Goal: Task Accomplishment & Management: Complete application form

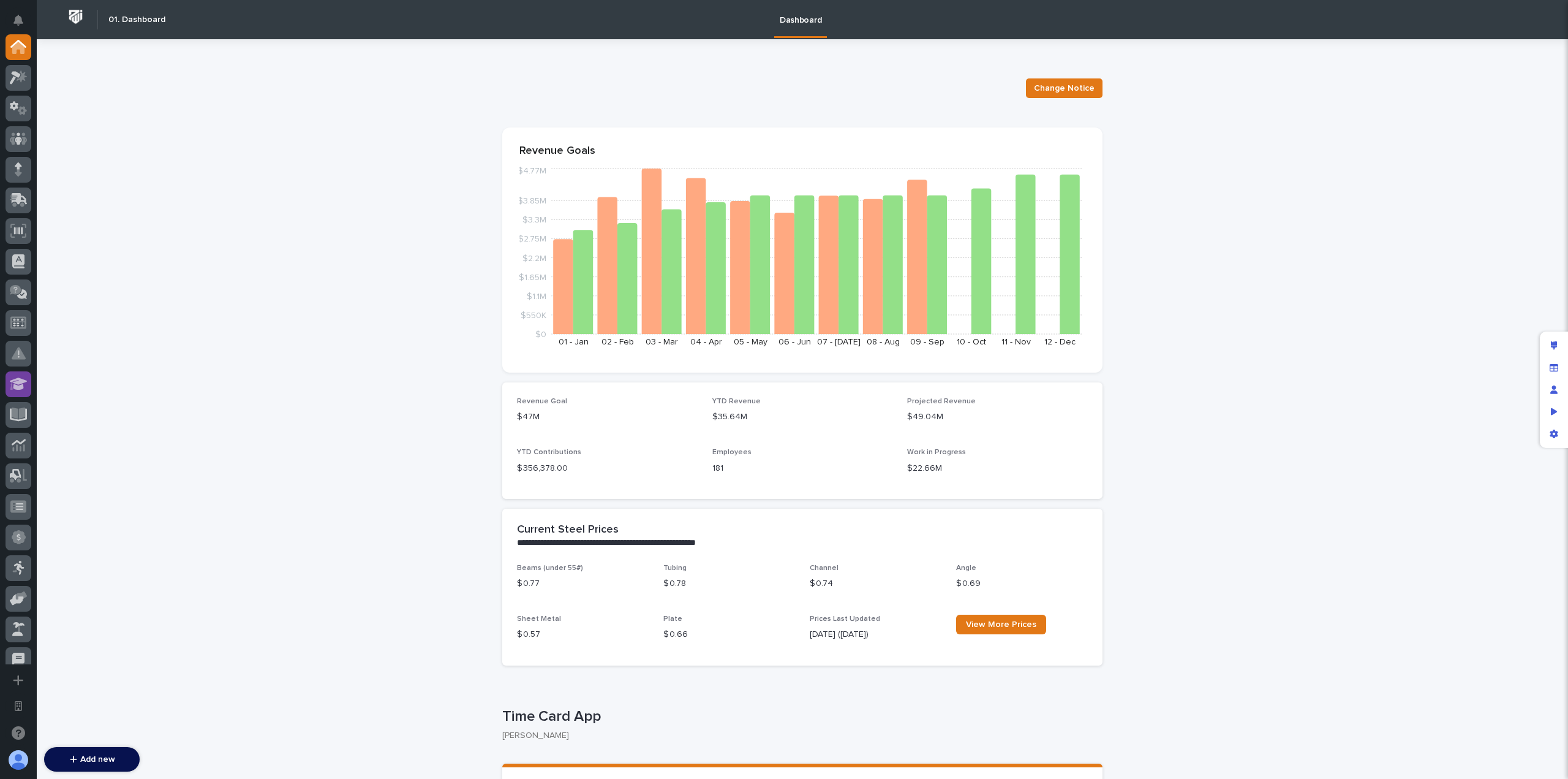
click at [25, 381] on icon at bounding box center [19, 384] width 18 height 14
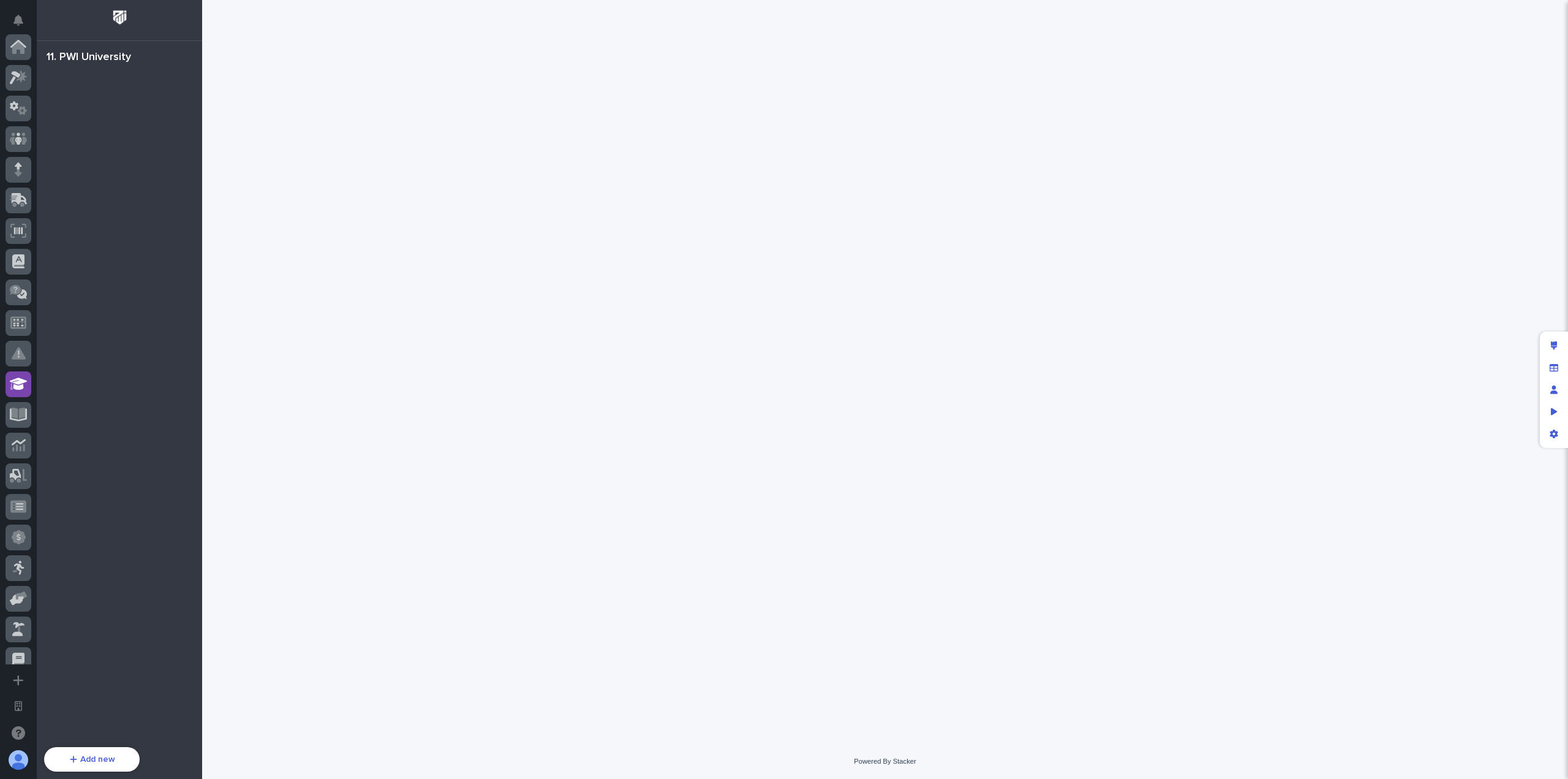
scroll to position [339, 0]
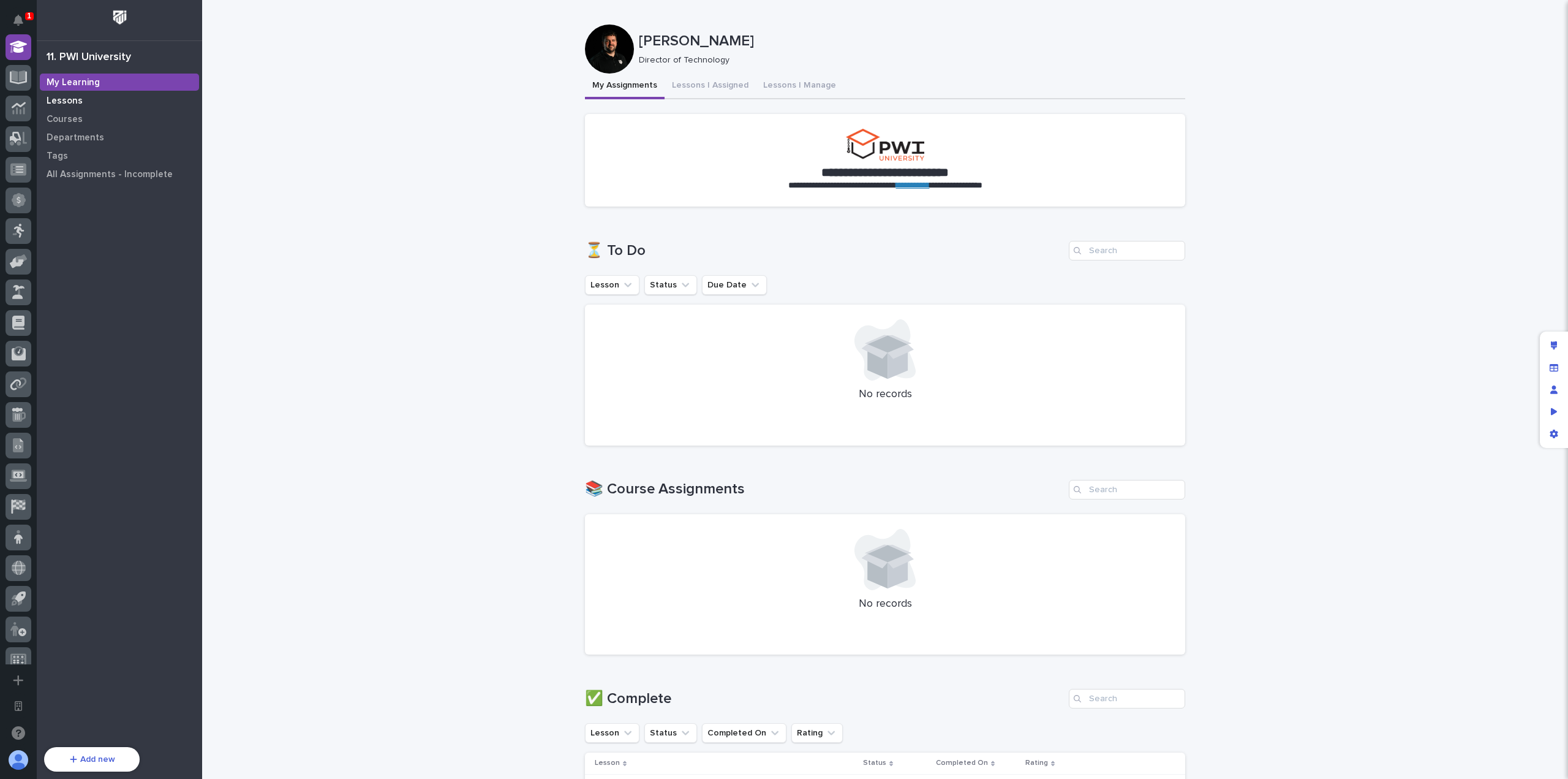
click at [132, 104] on div "Lessons" at bounding box center [119, 101] width 159 height 17
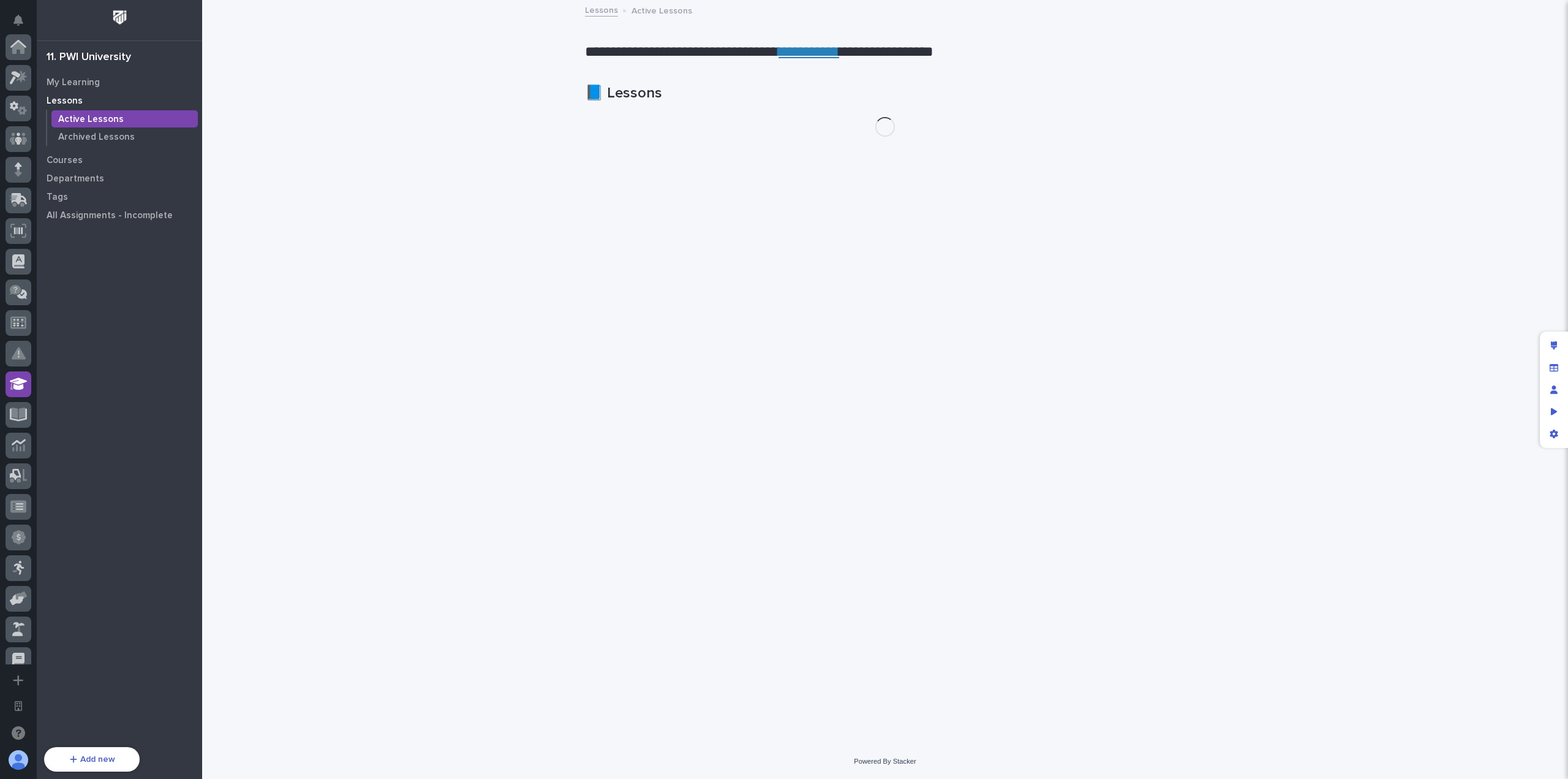
scroll to position [337, 0]
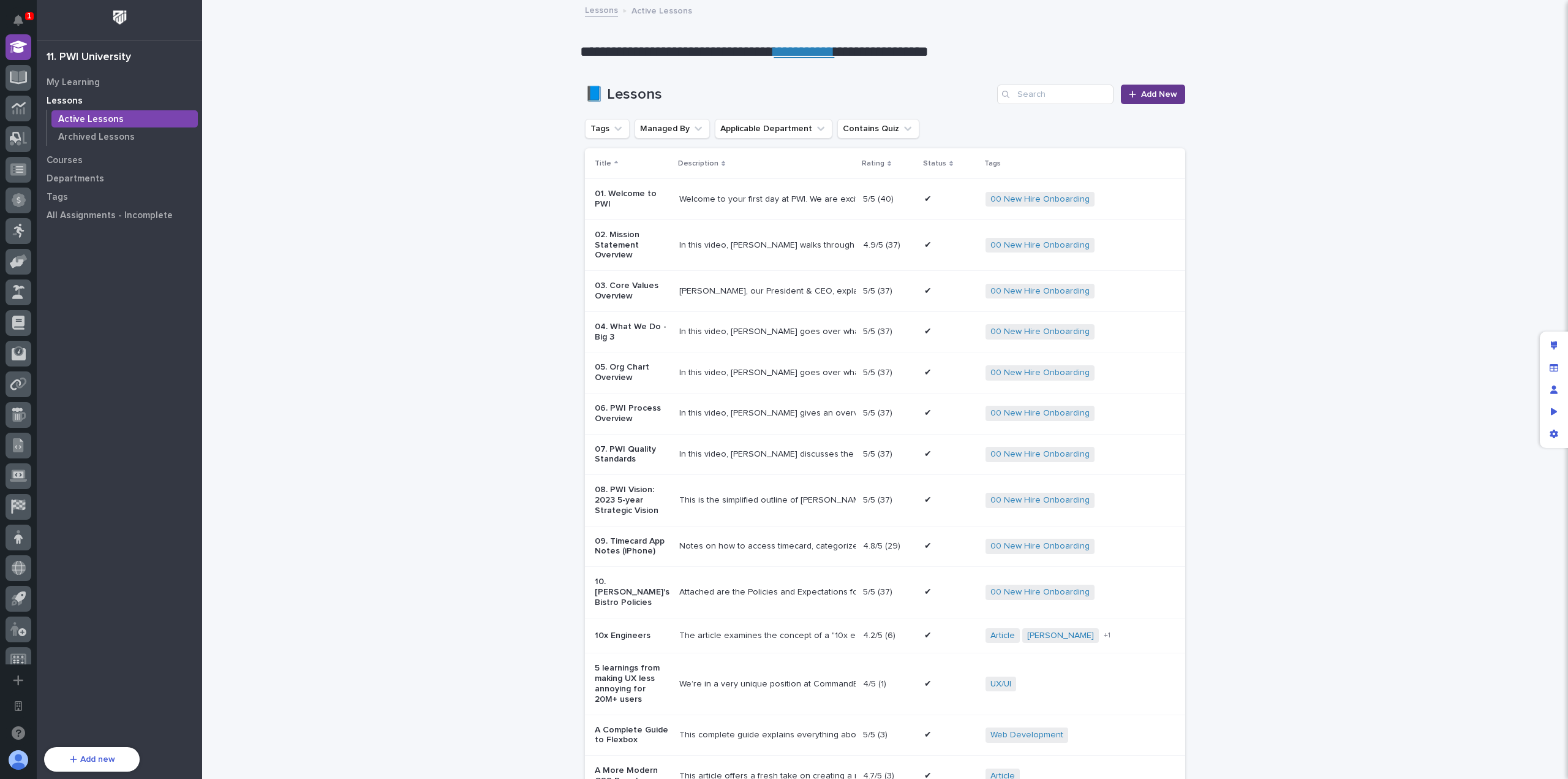
click at [1141, 95] on span "Add New" at bounding box center [1159, 94] width 36 height 9
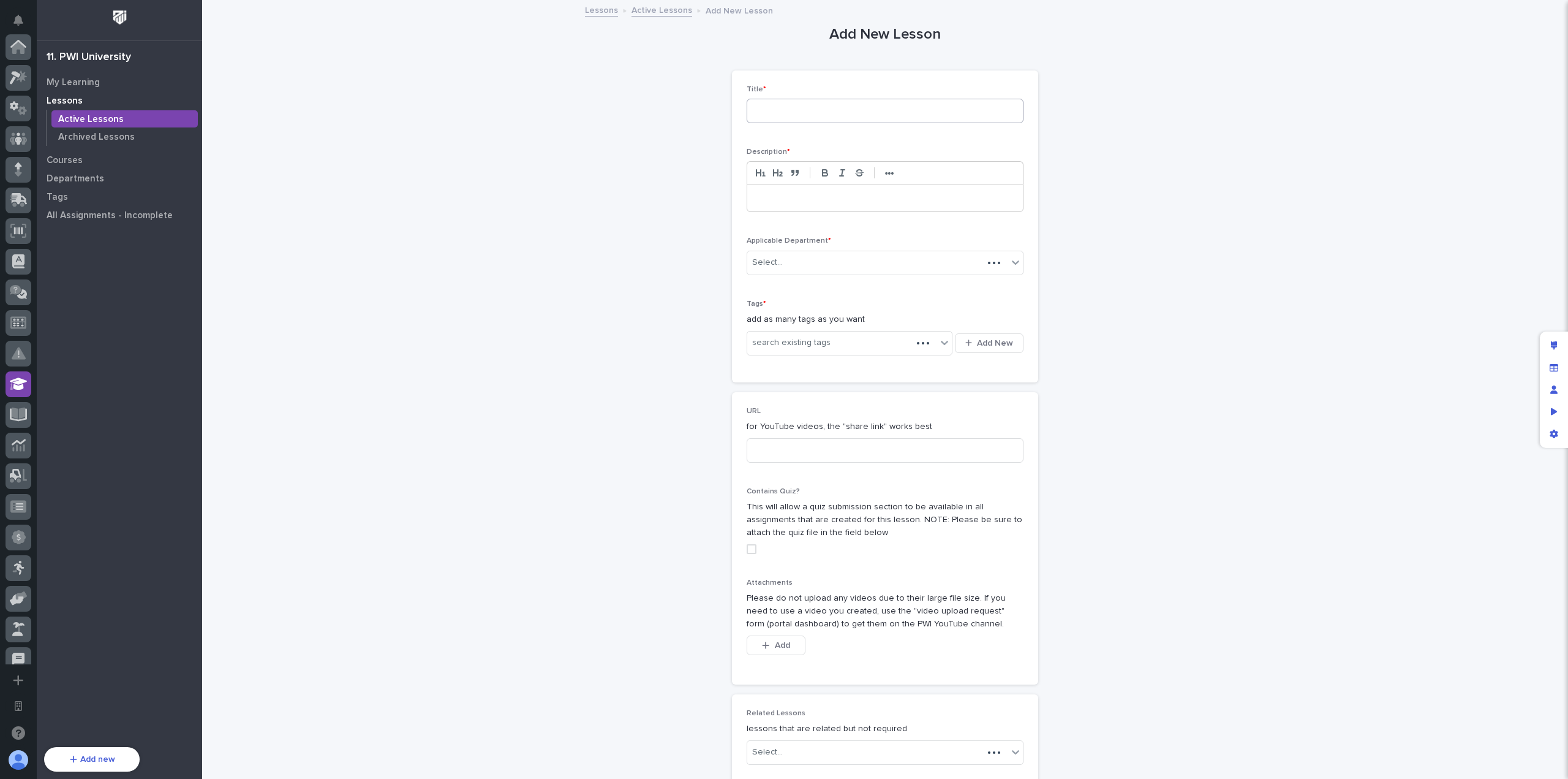
scroll to position [337, 0]
click at [879, 109] on input at bounding box center [885, 111] width 277 height 24
type input "Flutter 3.35 Release Announcement"
click at [823, 270] on div "Select..." at bounding box center [877, 262] width 260 height 20
type input "****"
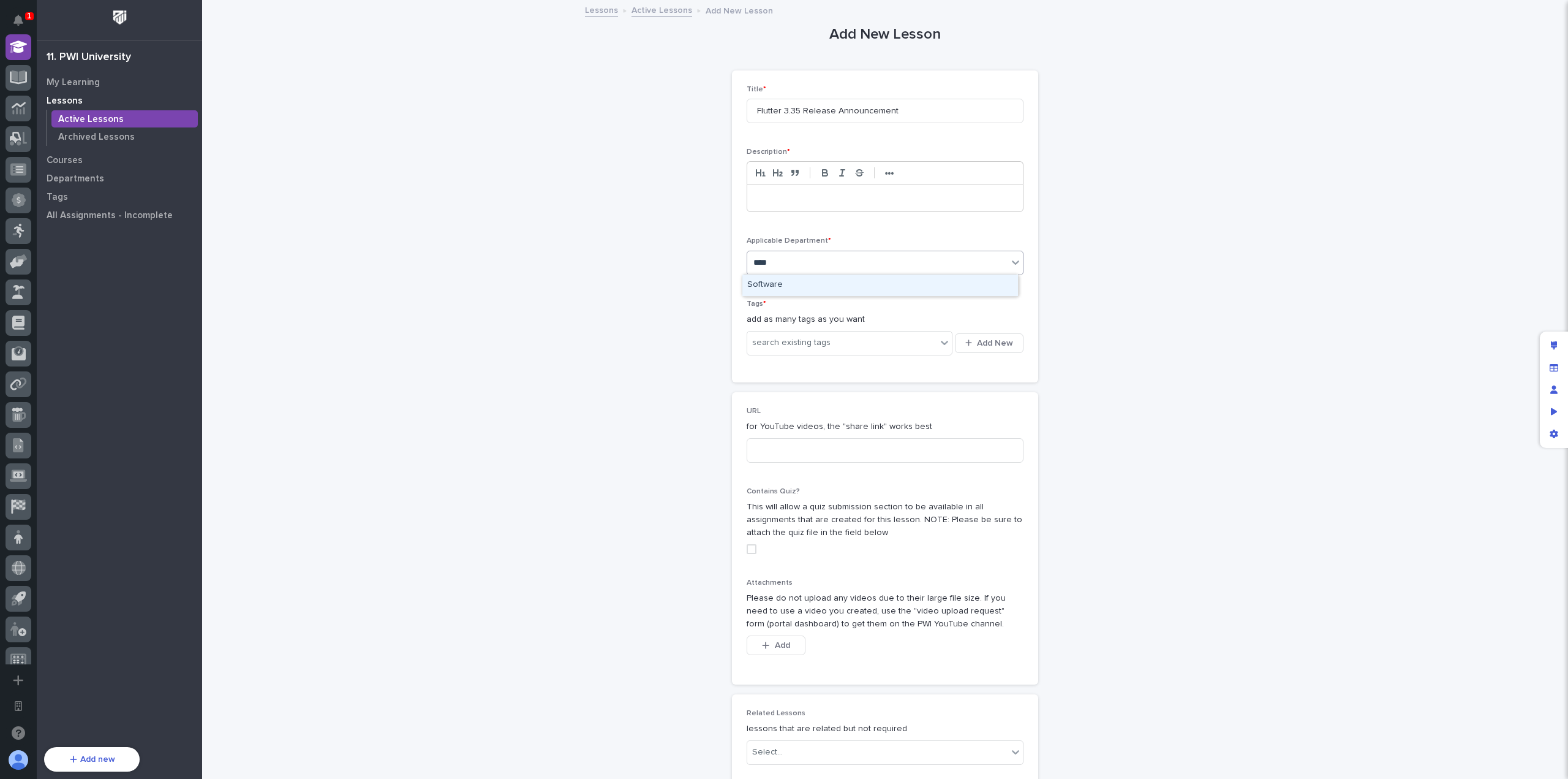
click at [825, 288] on div "Software" at bounding box center [880, 285] width 276 height 22
click at [826, 341] on div "search existing tags" at bounding box center [841, 343] width 189 height 20
type input "*****"
click at [825, 368] on div "Flutter" at bounding box center [845, 365] width 206 height 22
click at [819, 453] on input at bounding box center [885, 450] width 277 height 24
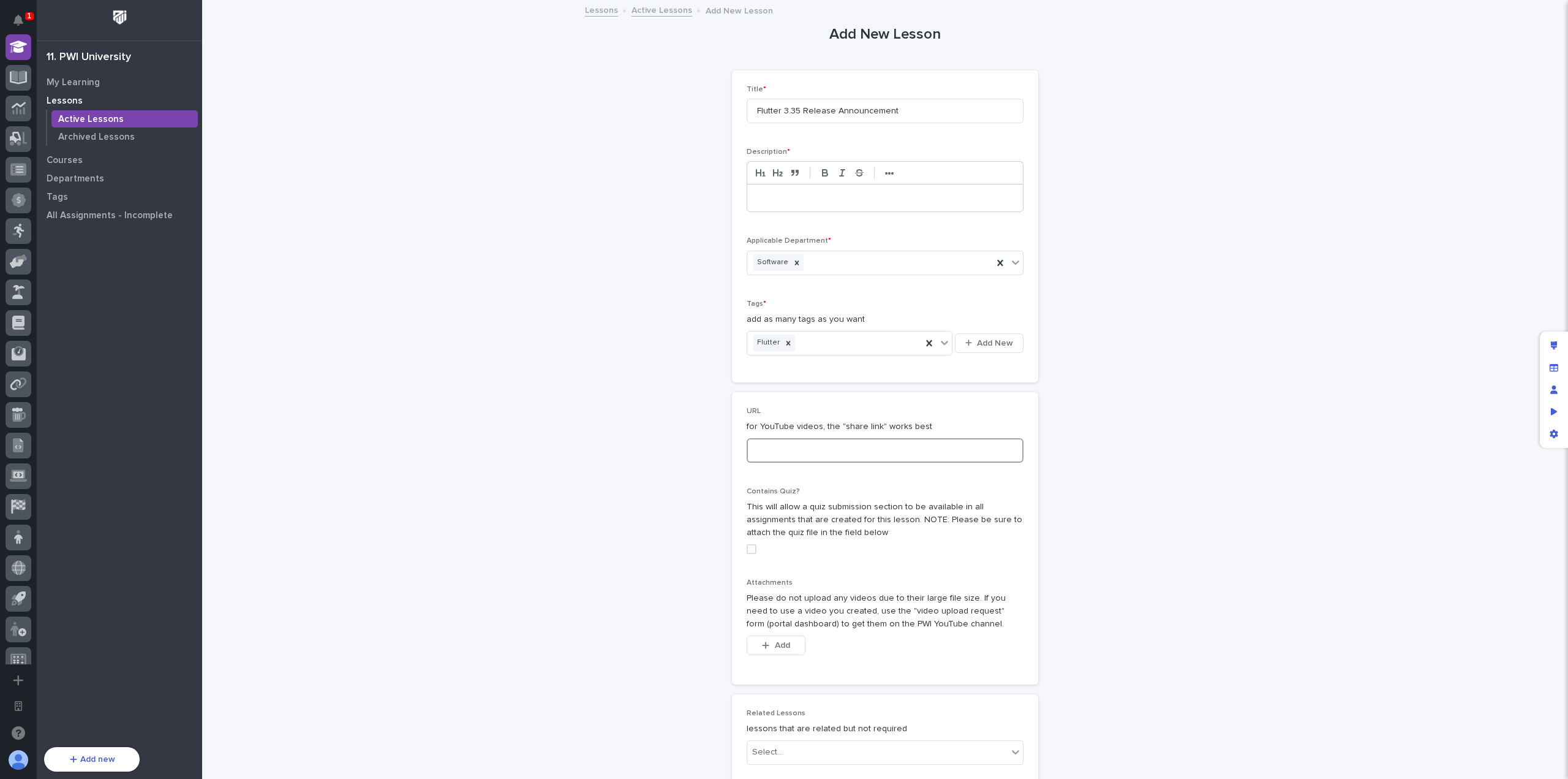
paste input "[URL][DOMAIN_NAME]"
type input "[URL][DOMAIN_NAME]"
click at [808, 197] on p at bounding box center [885, 198] width 257 height 12
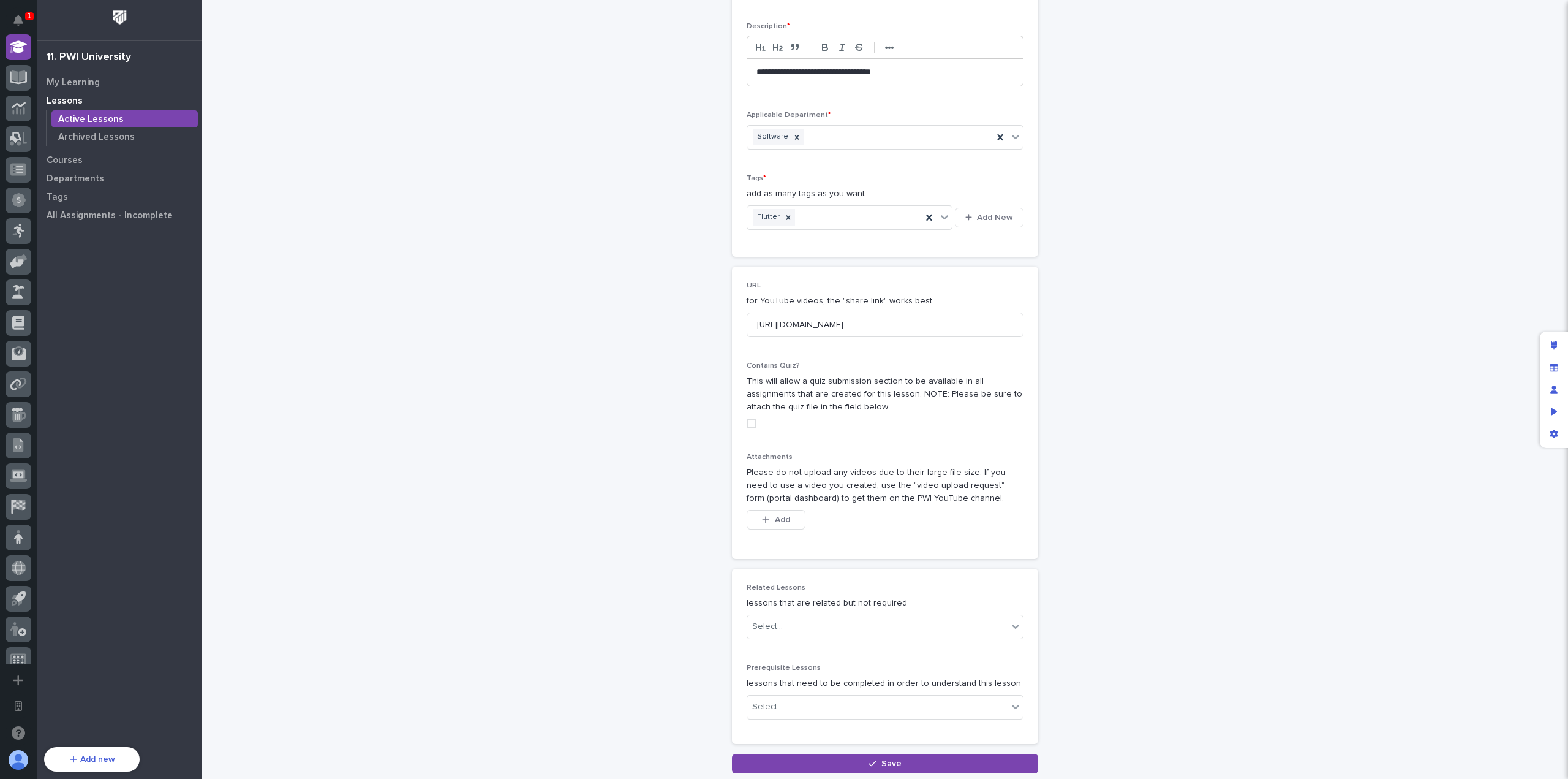
scroll to position [213, 0]
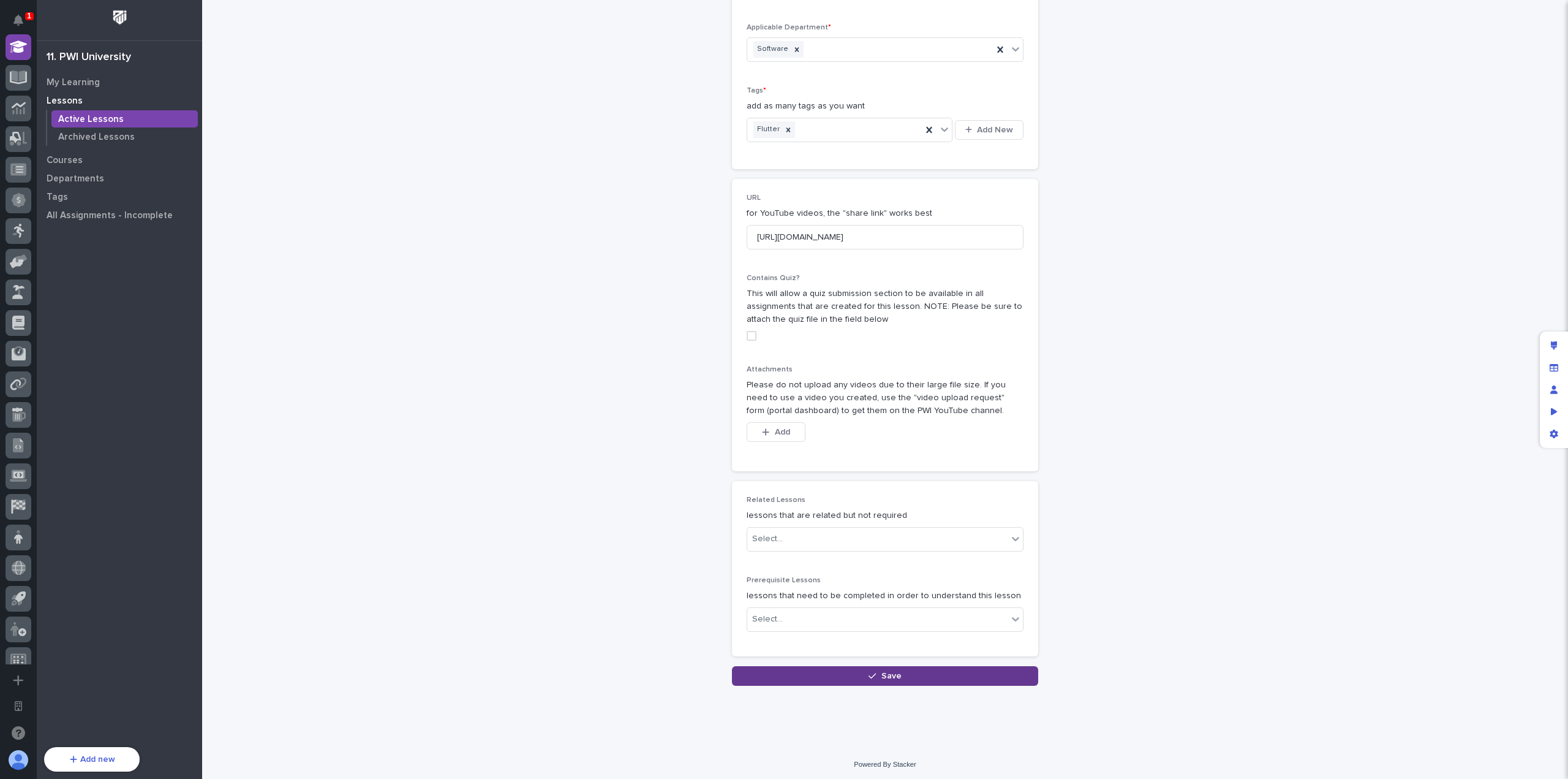
click at [849, 673] on button "Save" at bounding box center [885, 676] width 306 height 20
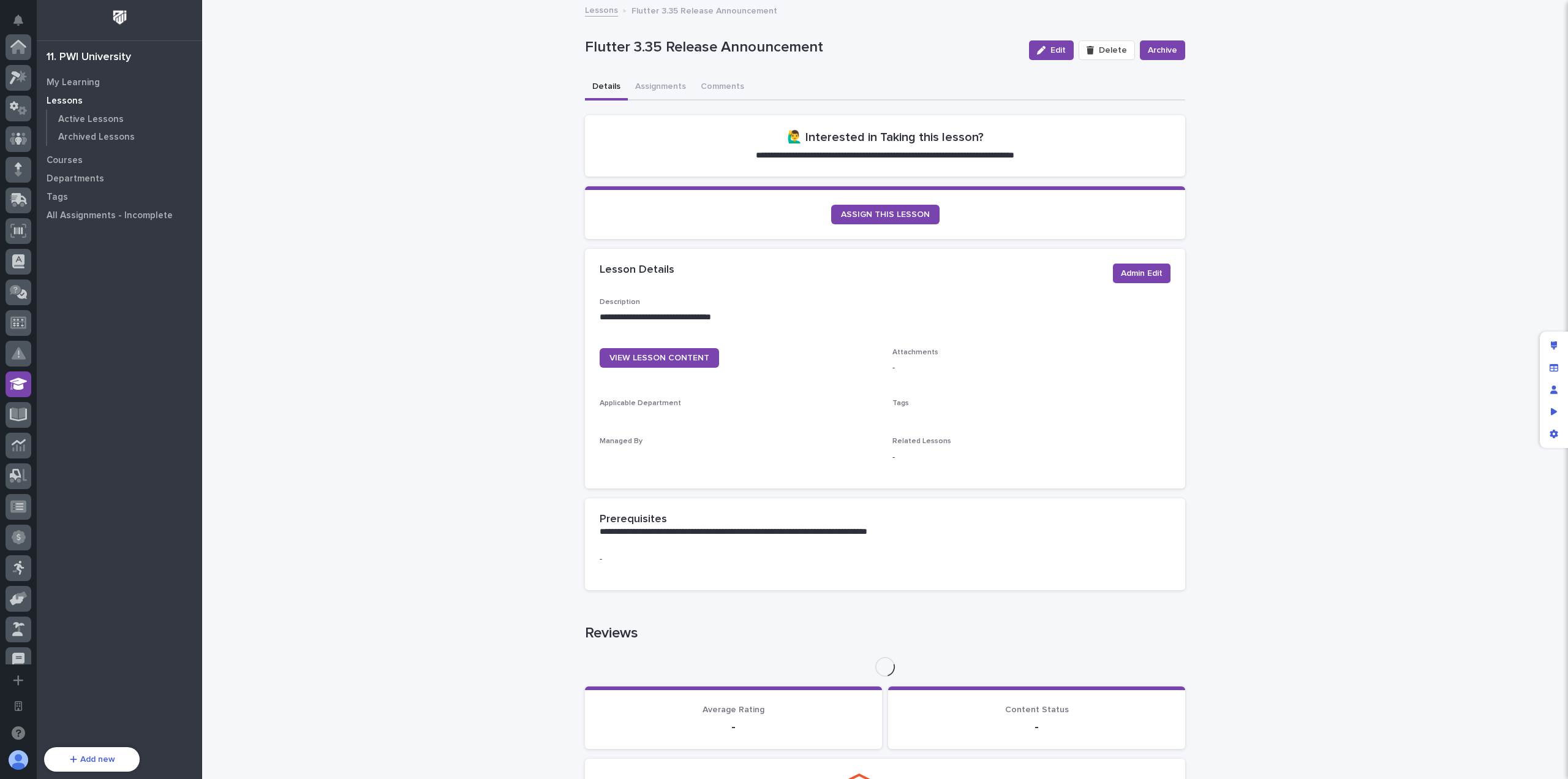
scroll to position [337, 0]
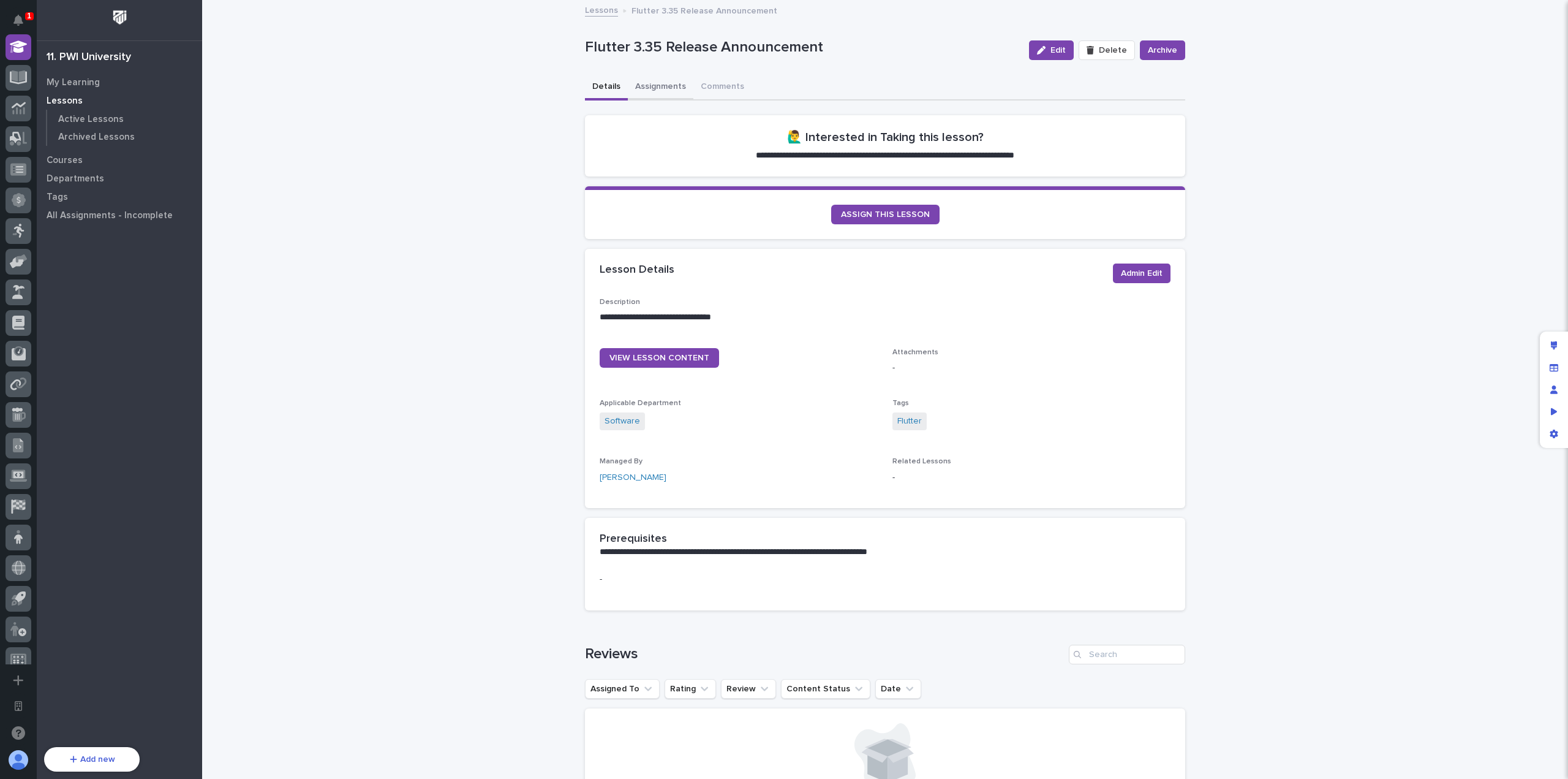
click at [658, 89] on button "Assignments" at bounding box center [661, 87] width 66 height 25
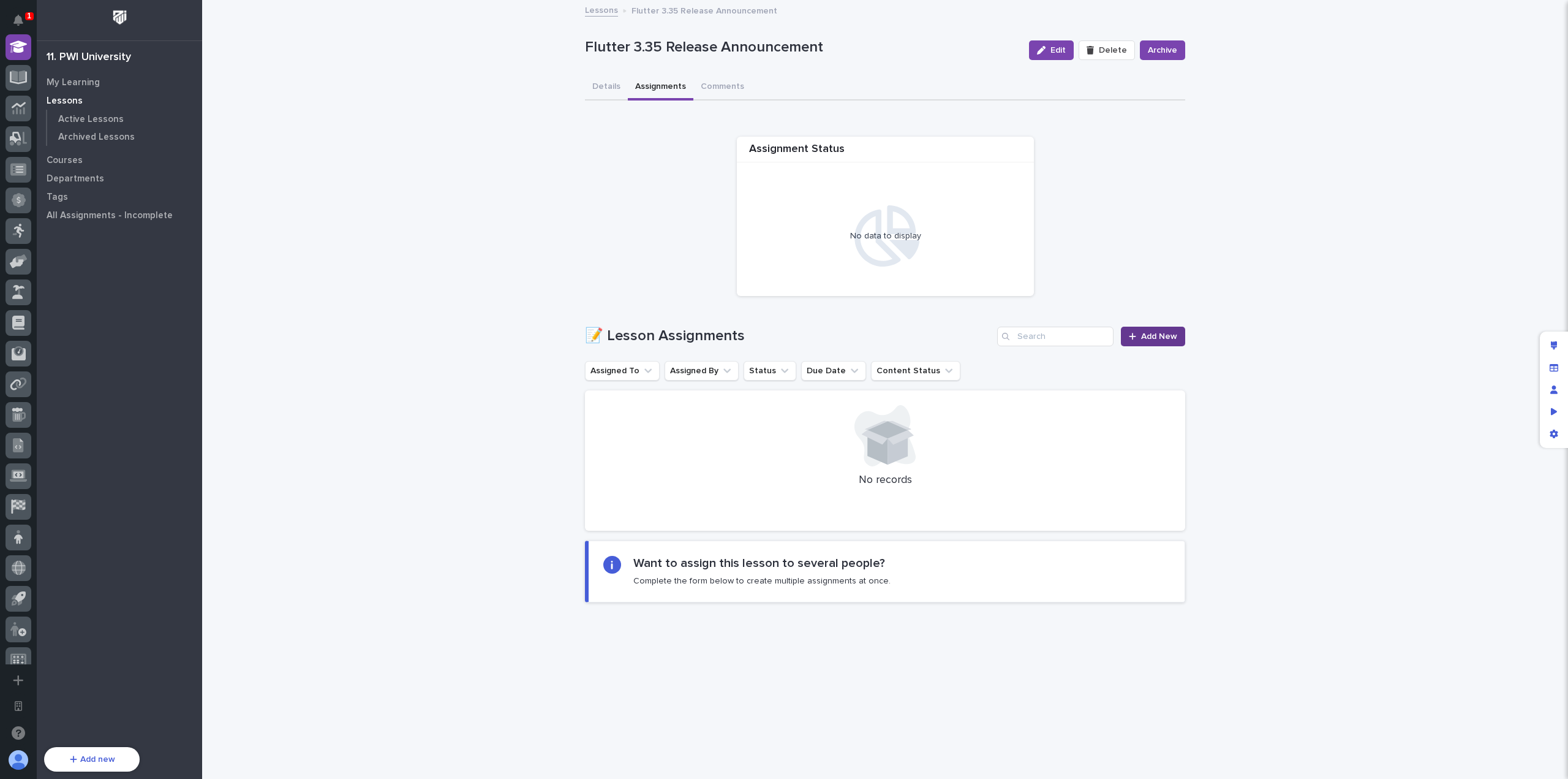
click at [1158, 337] on span "Add New" at bounding box center [1159, 337] width 36 height 9
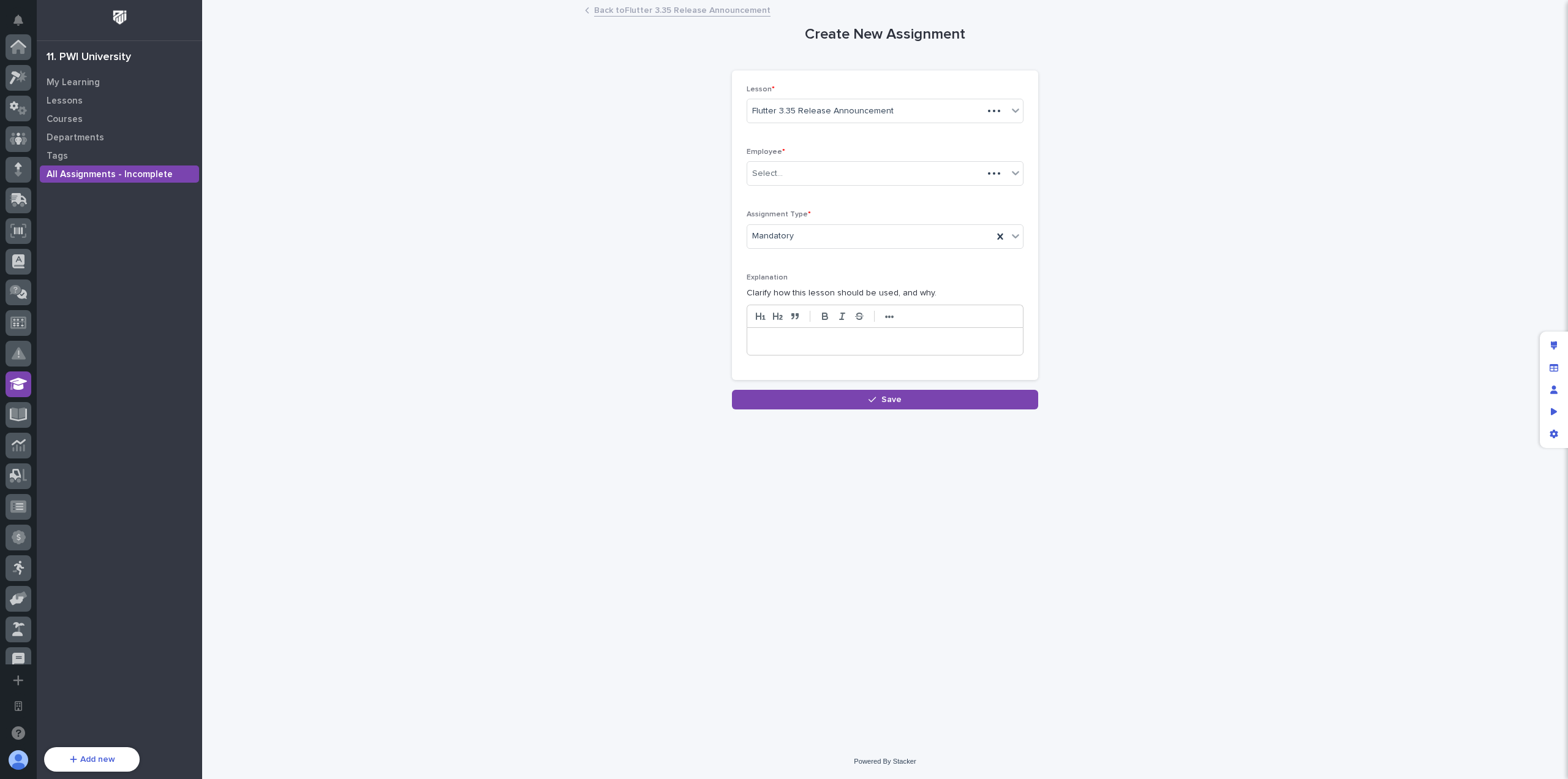
scroll to position [337, 0]
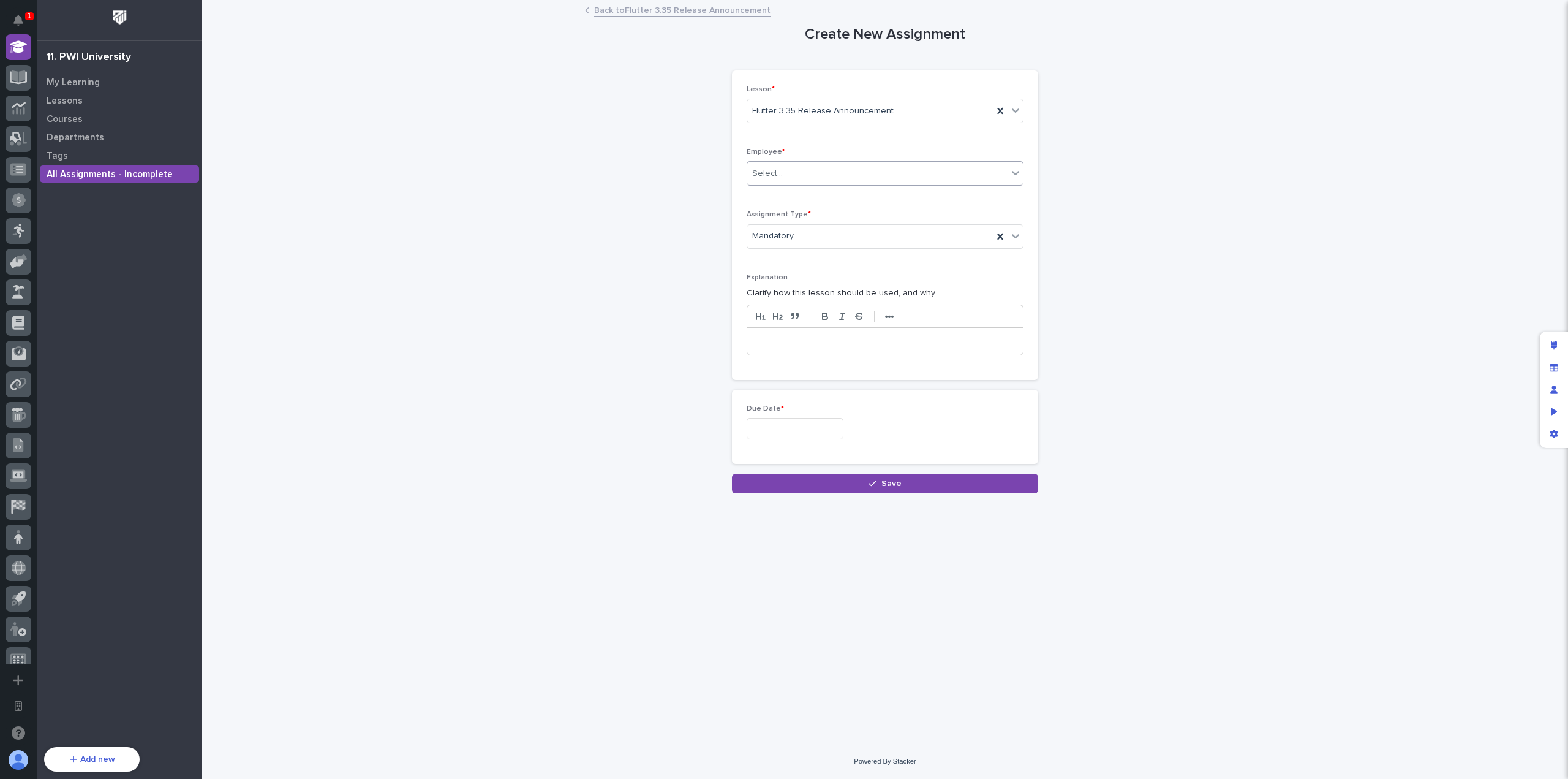
click at [848, 176] on div "Select..." at bounding box center [877, 173] width 260 height 20
type input "*****"
click at [842, 239] on div "[PERSON_NAME]" at bounding box center [885, 239] width 276 height 22
click at [840, 234] on div "Mandatory" at bounding box center [870, 236] width 246 height 20
click at [820, 438] on div "Due Date *" at bounding box center [885, 427] width 277 height 45
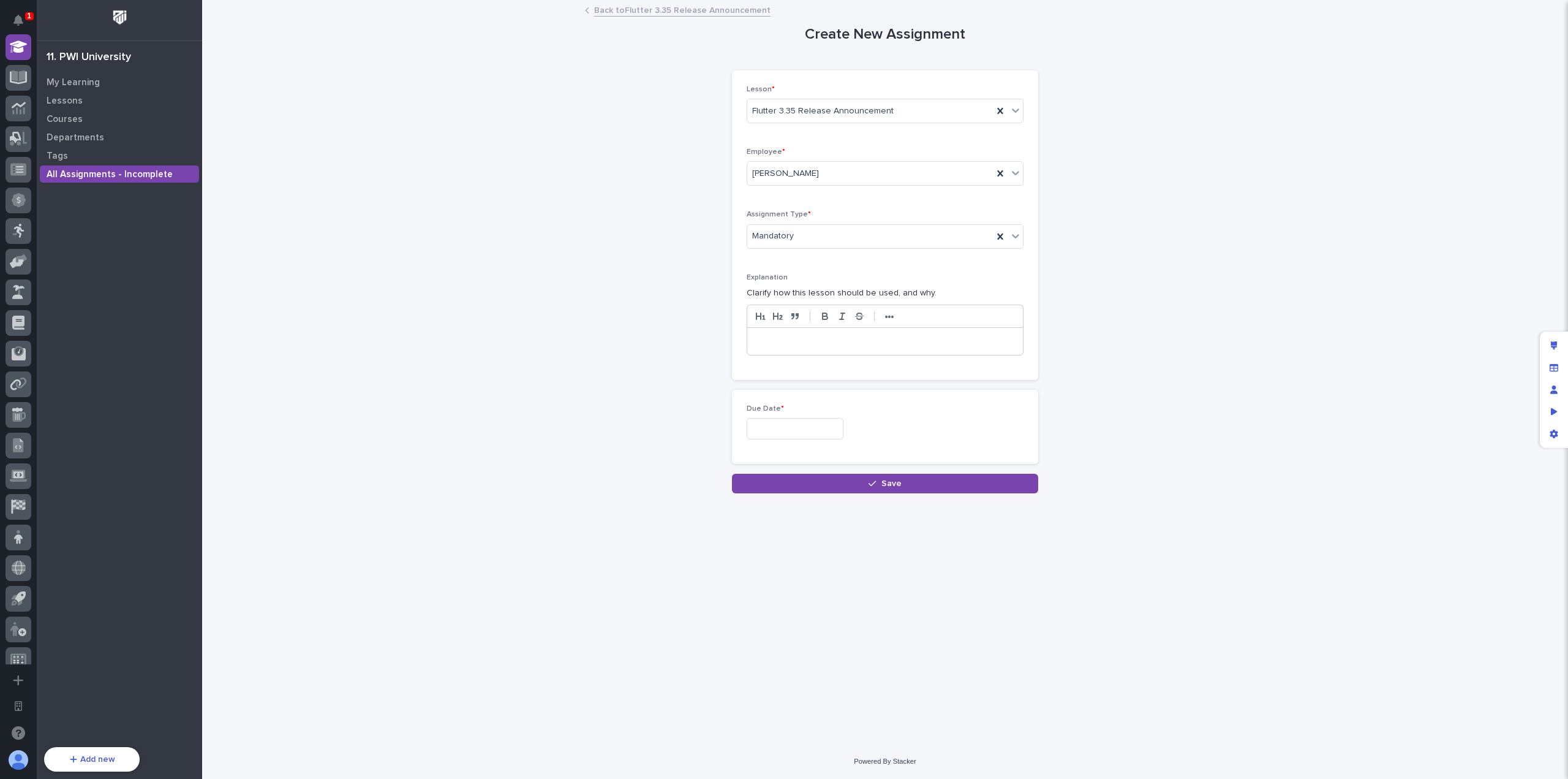
click at [820, 432] on input "text" at bounding box center [795, 429] width 97 height 22
click at [835, 333] on div "17" at bounding box center [832, 327] width 17 height 17
type input "**********"
click at [872, 479] on icon "button" at bounding box center [872, 483] width 7 height 9
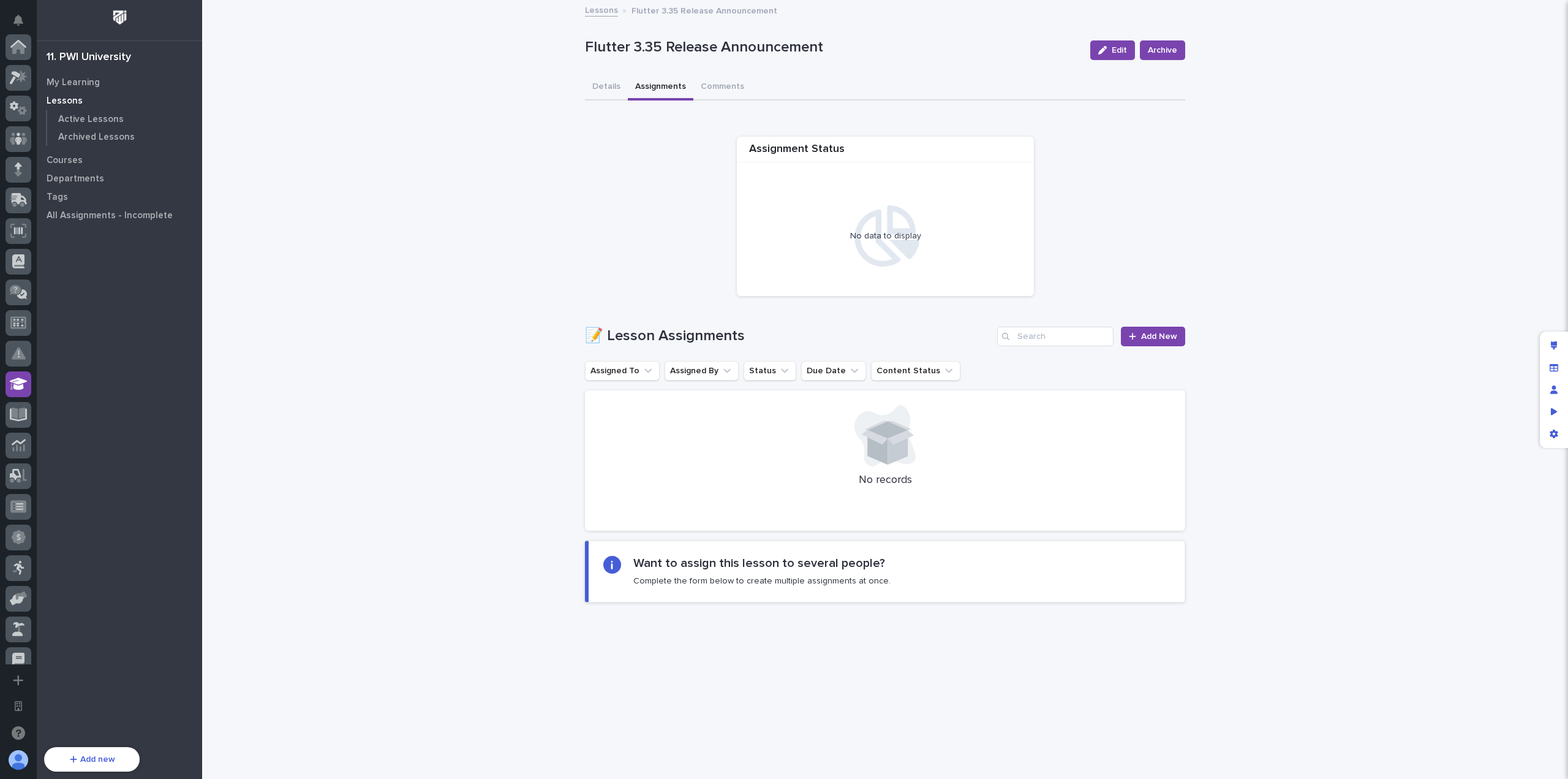
scroll to position [337, 0]
click at [1146, 340] on link "Add New" at bounding box center [1153, 337] width 65 height 20
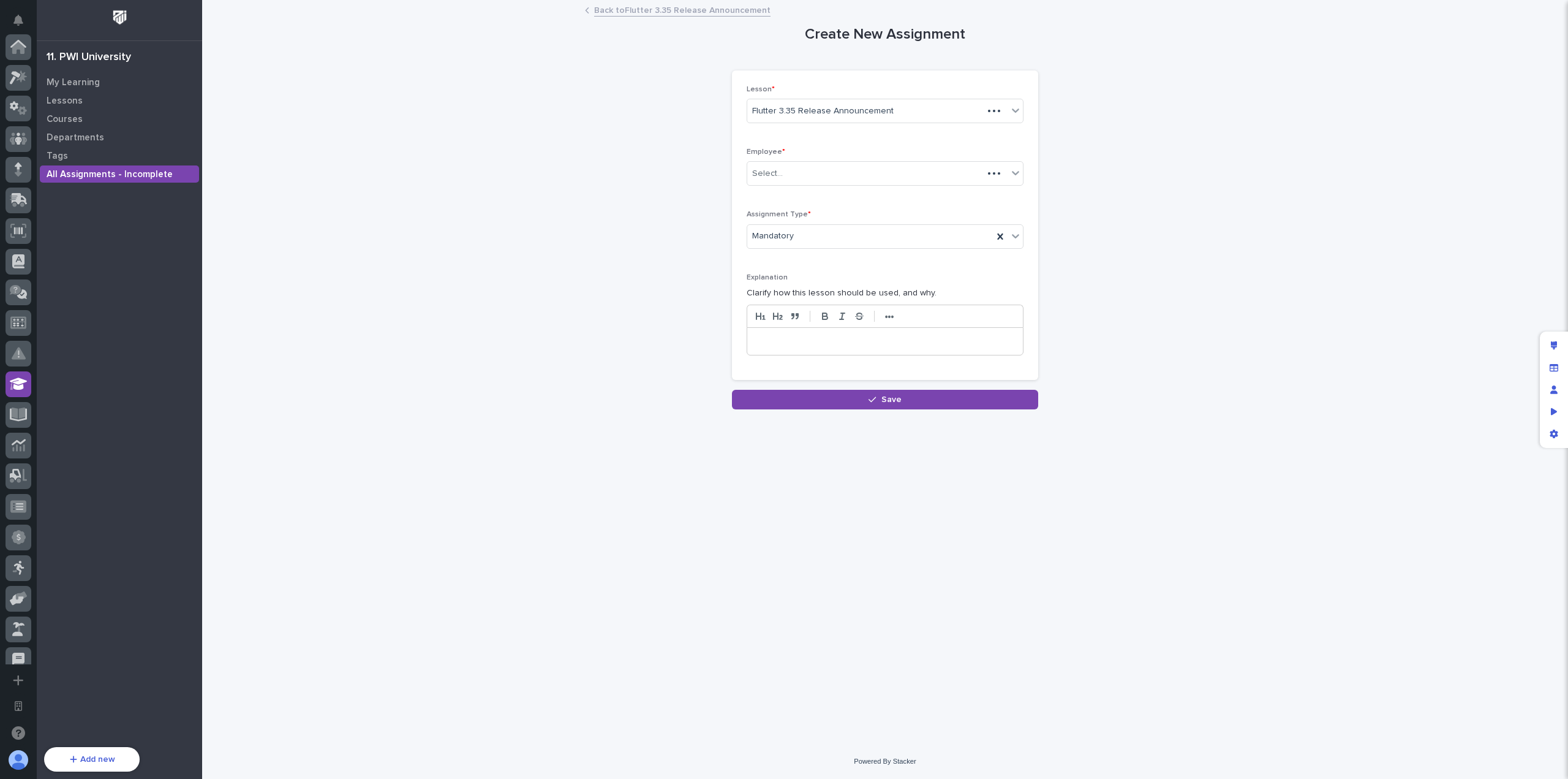
scroll to position [337, 0]
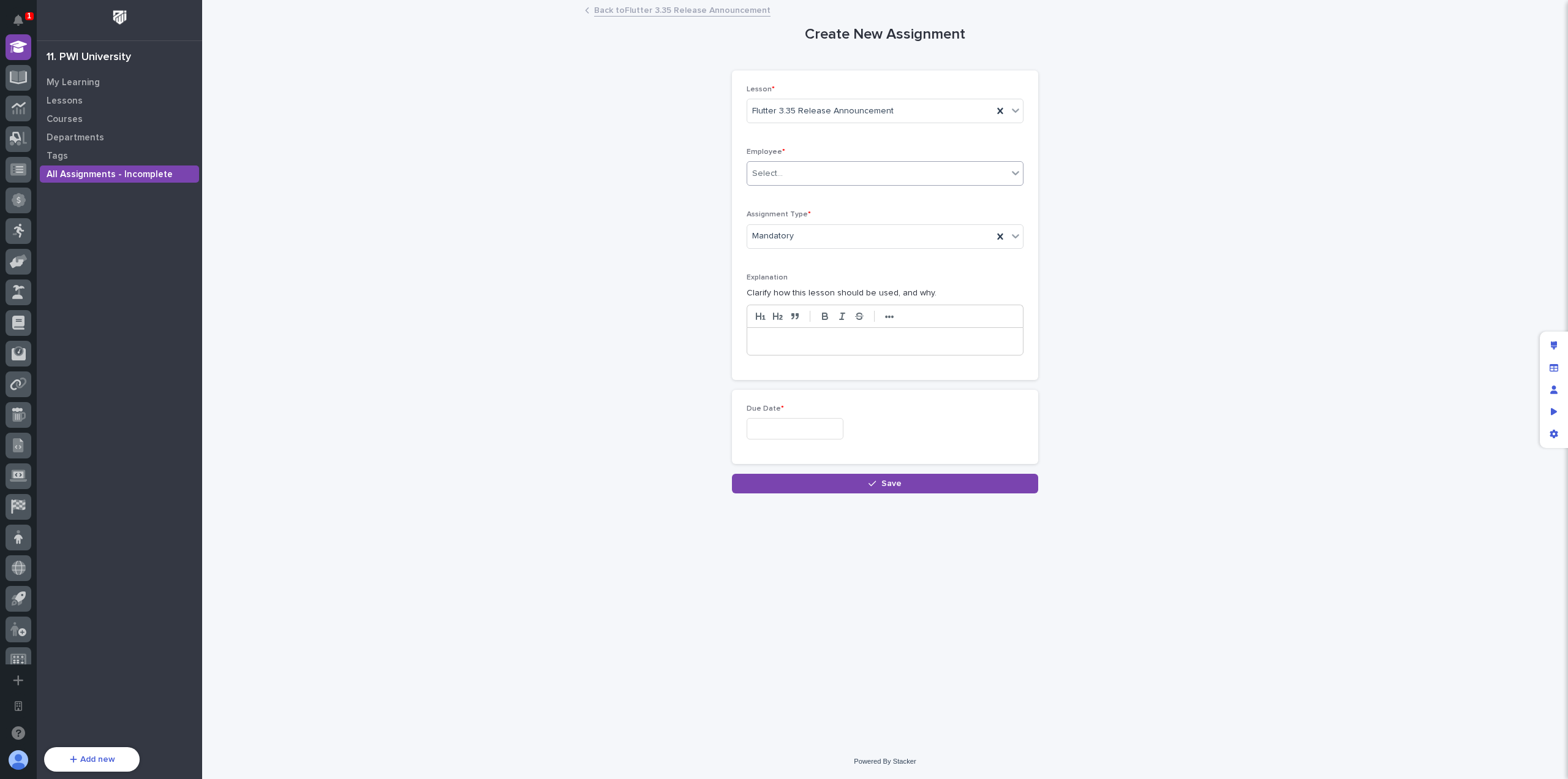
click at [810, 168] on div "Select..." at bounding box center [877, 173] width 260 height 20
type input "***"
click at [813, 196] on div "[PERSON_NAME]" at bounding box center [885, 196] width 276 height 22
click at [830, 419] on input "text" at bounding box center [795, 429] width 97 height 22
click at [834, 327] on div "17" at bounding box center [832, 327] width 17 height 17
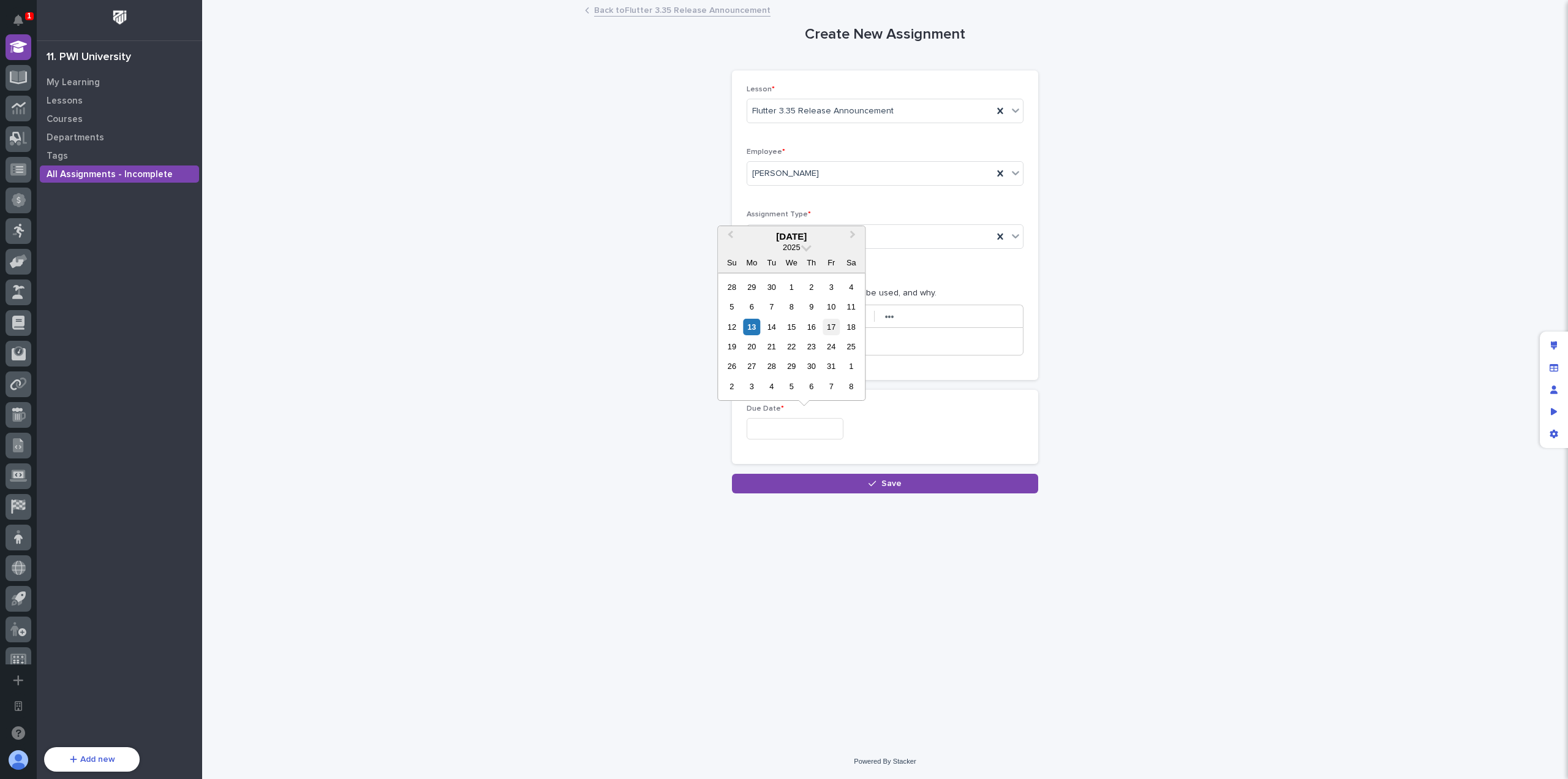
type input "**********"
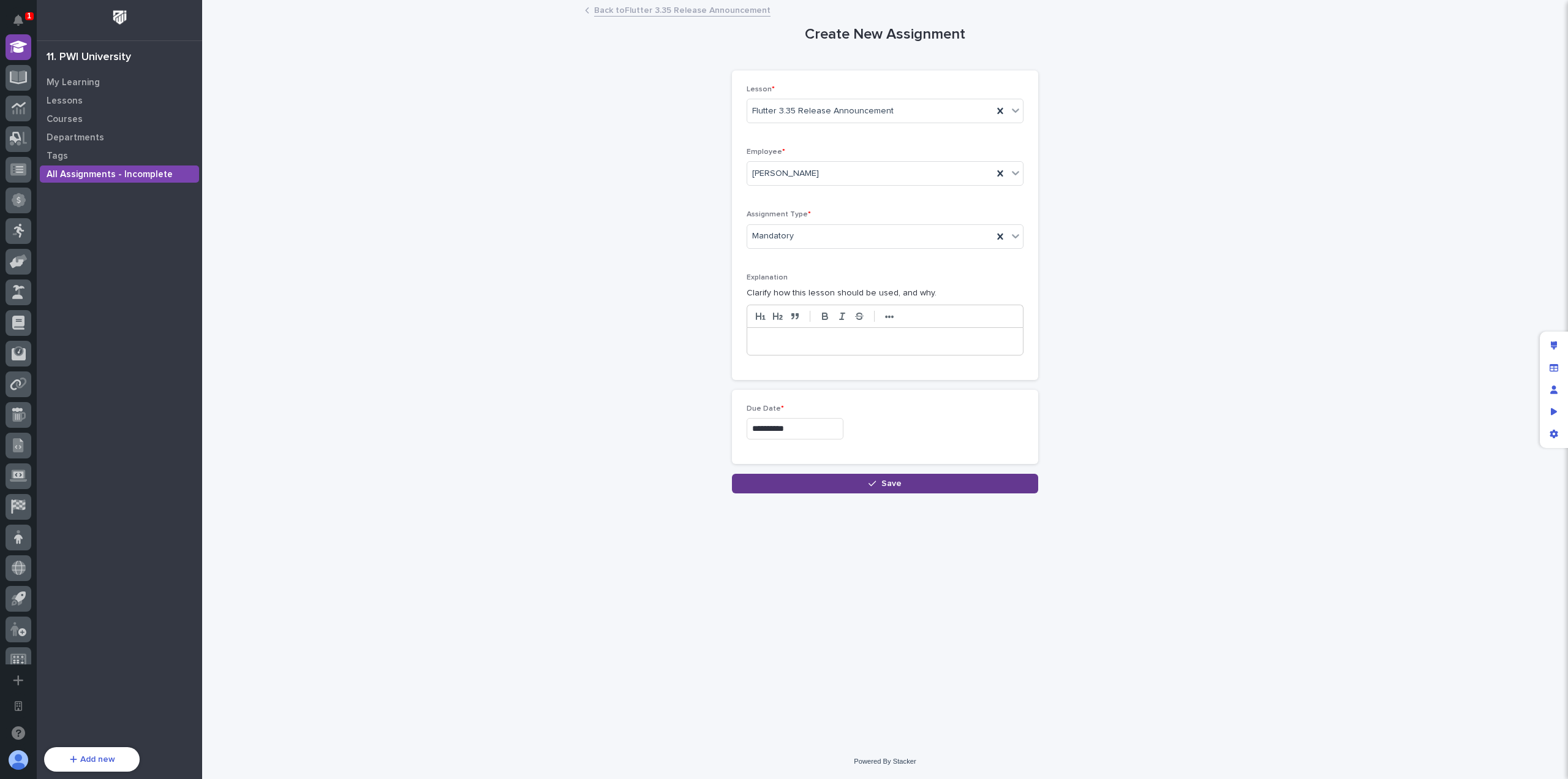
click at [886, 479] on span "Save" at bounding box center [891, 483] width 20 height 9
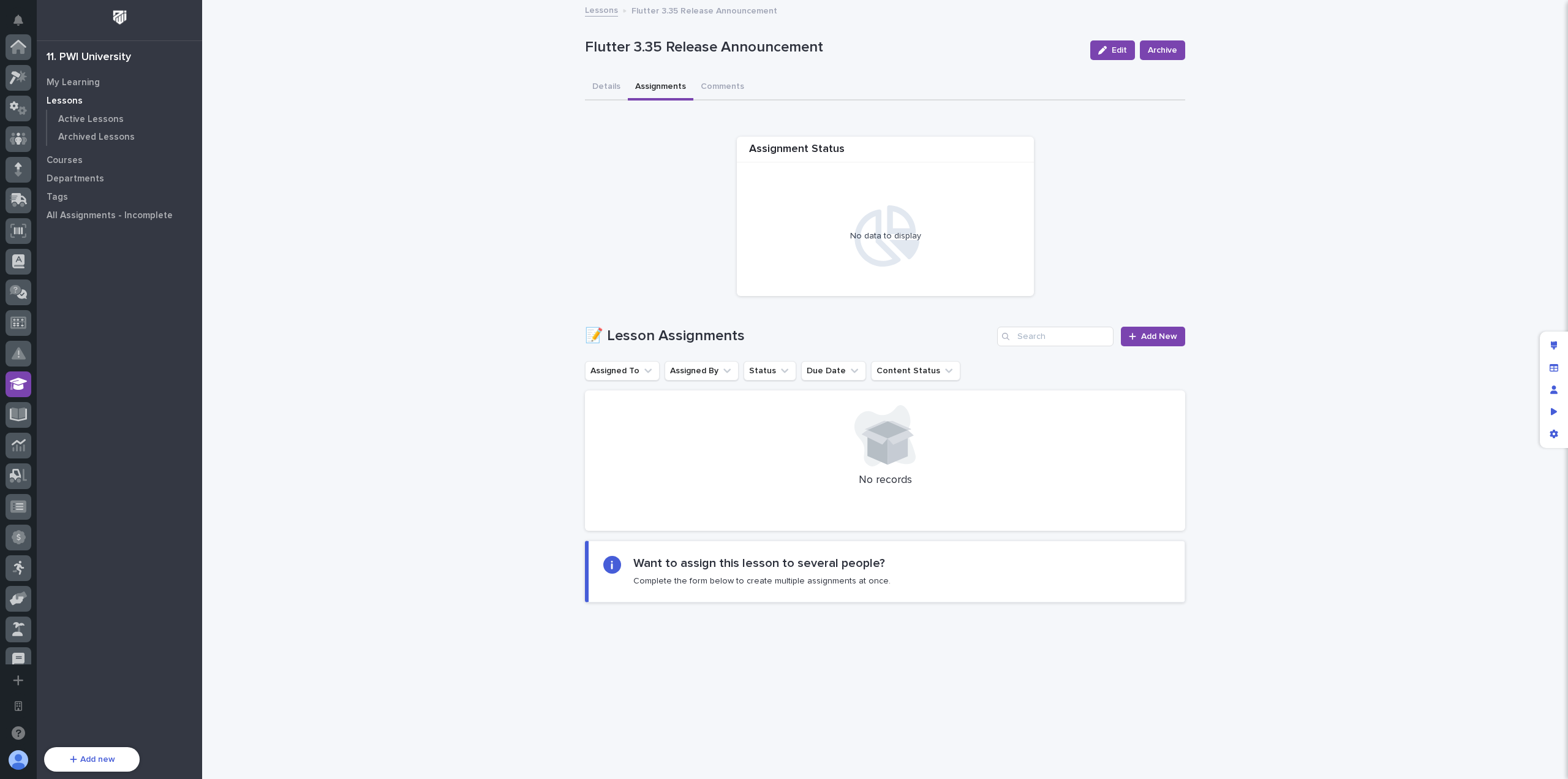
scroll to position [337, 0]
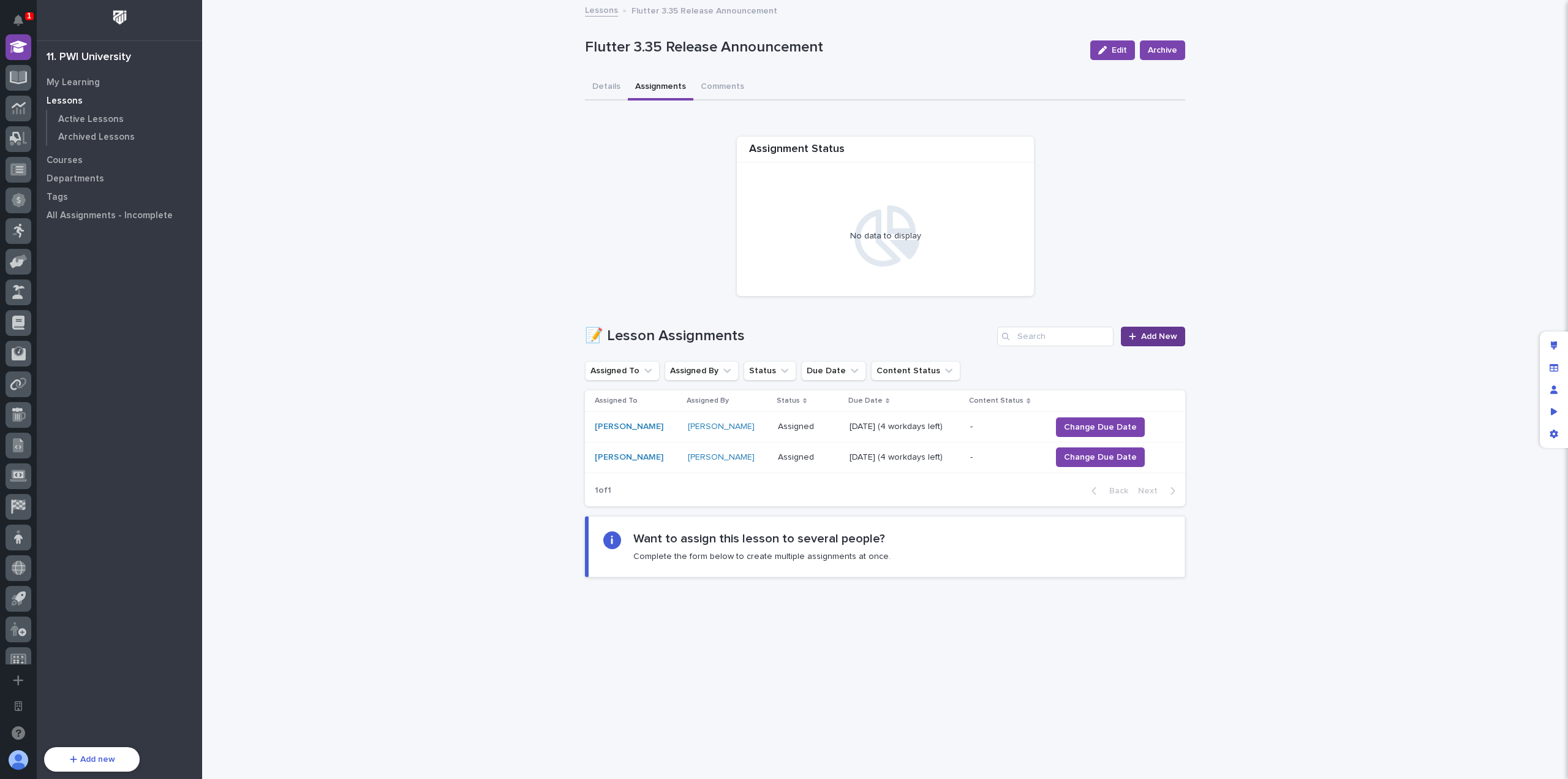
click at [1141, 332] on span "Add New" at bounding box center [1159, 337] width 36 height 9
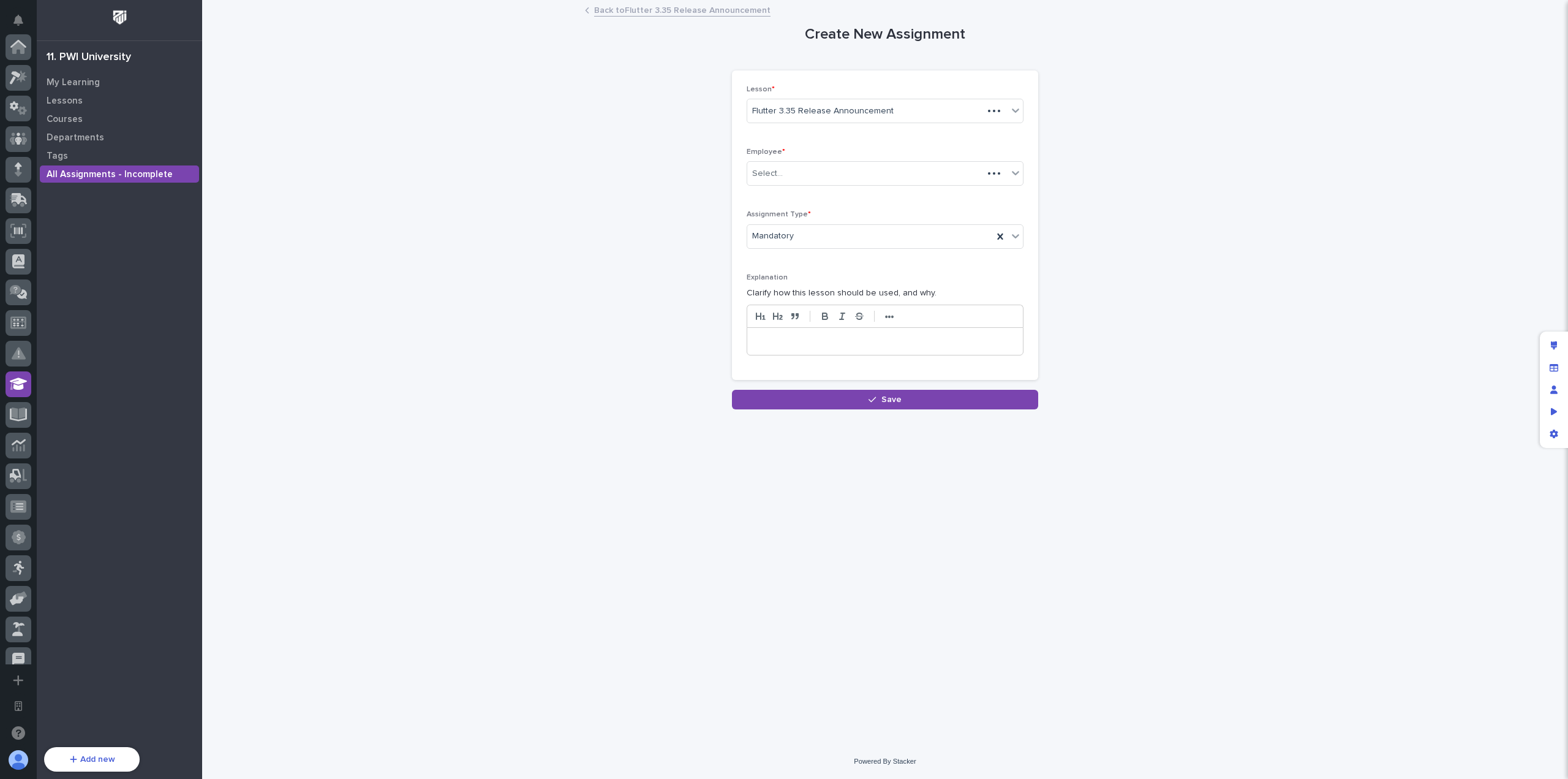
scroll to position [337, 0]
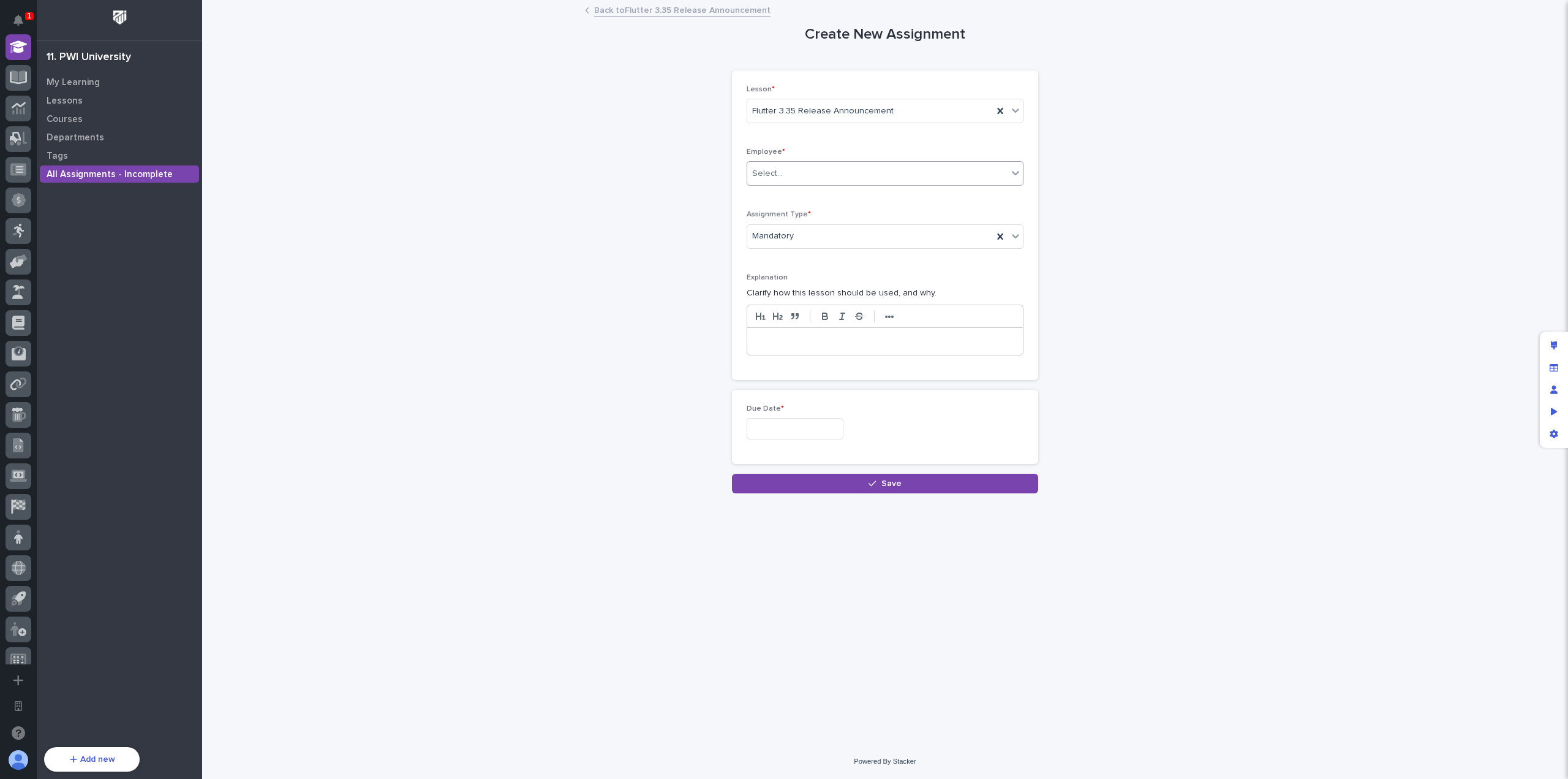
click at [865, 180] on div "Select..." at bounding box center [877, 173] width 260 height 20
type input "***"
click at [864, 198] on div "[PERSON_NAME]" at bounding box center [885, 196] width 276 height 22
click at [834, 427] on input "text" at bounding box center [795, 429] width 97 height 22
click at [825, 324] on div "17" at bounding box center [832, 327] width 17 height 17
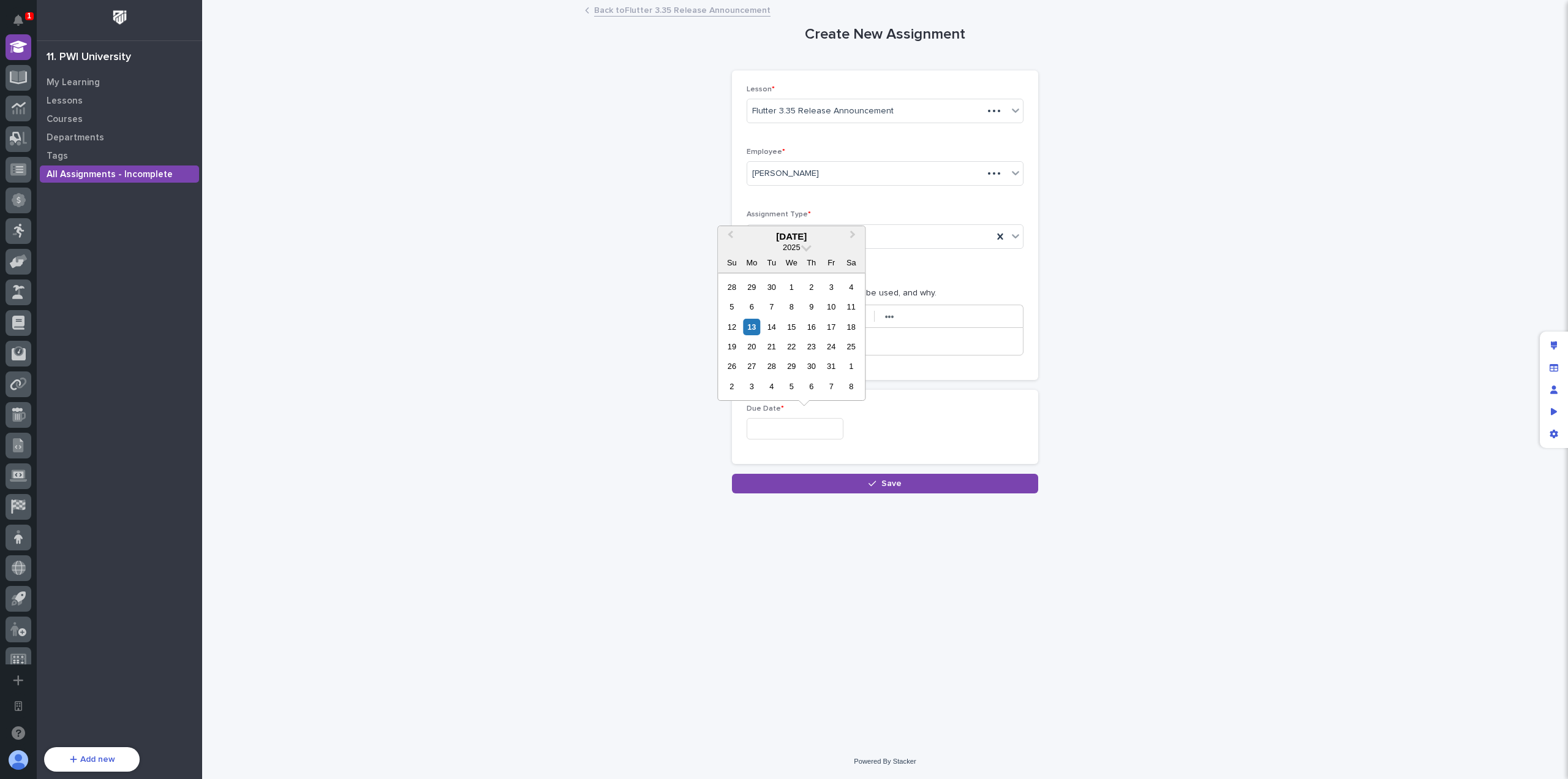
type input "**********"
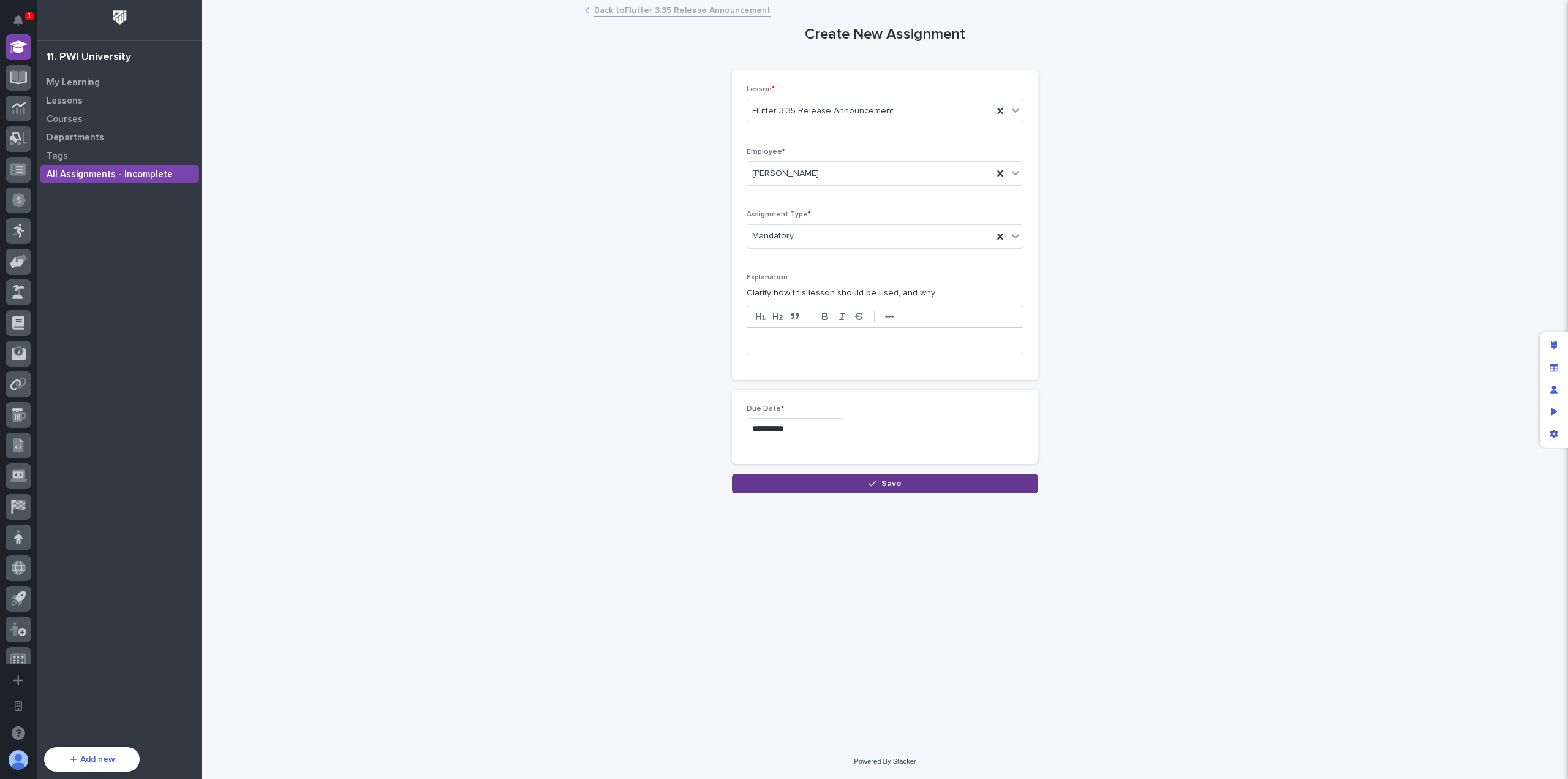
click at [854, 476] on button "Save" at bounding box center [885, 483] width 306 height 20
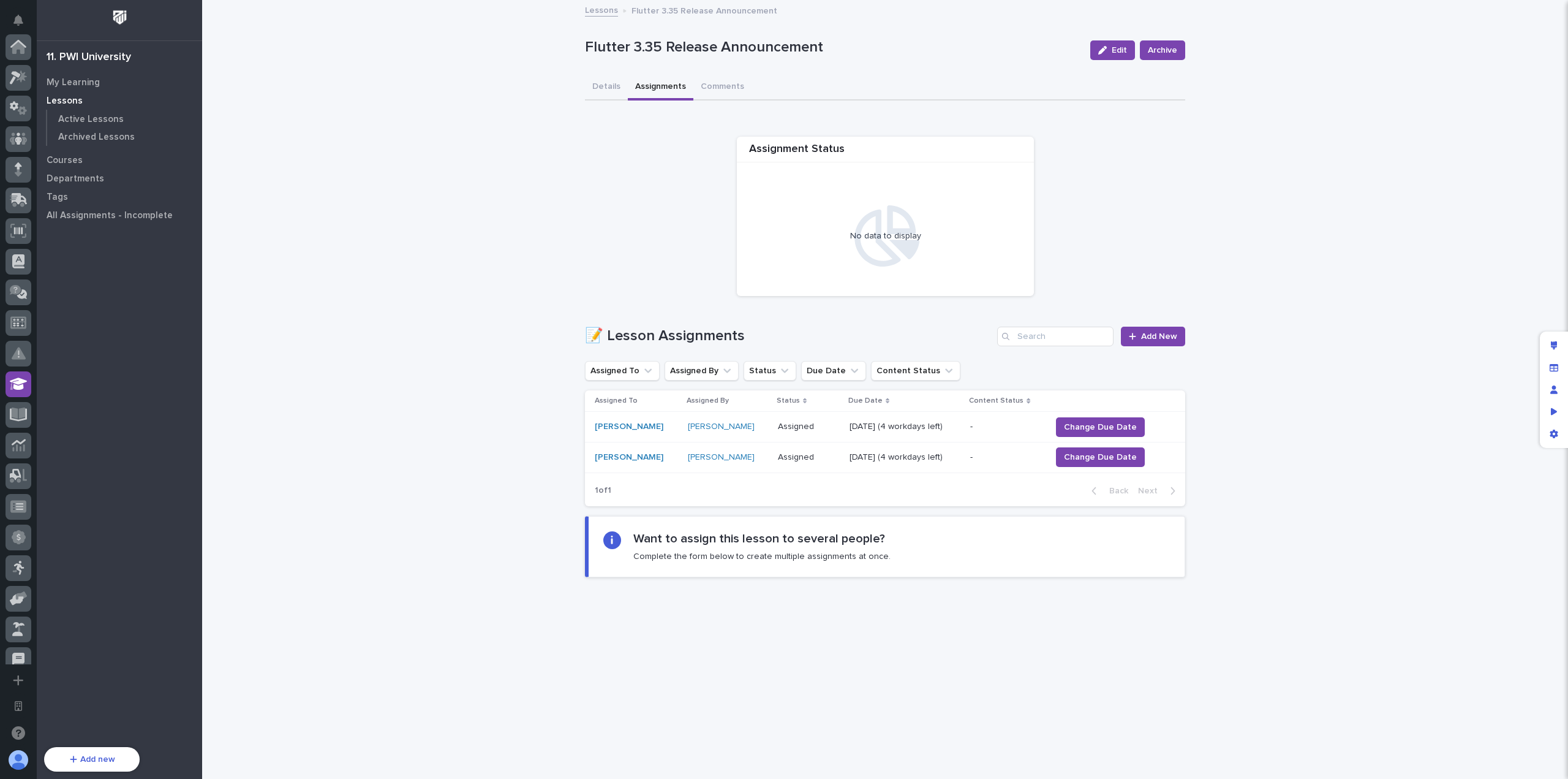
scroll to position [337, 0]
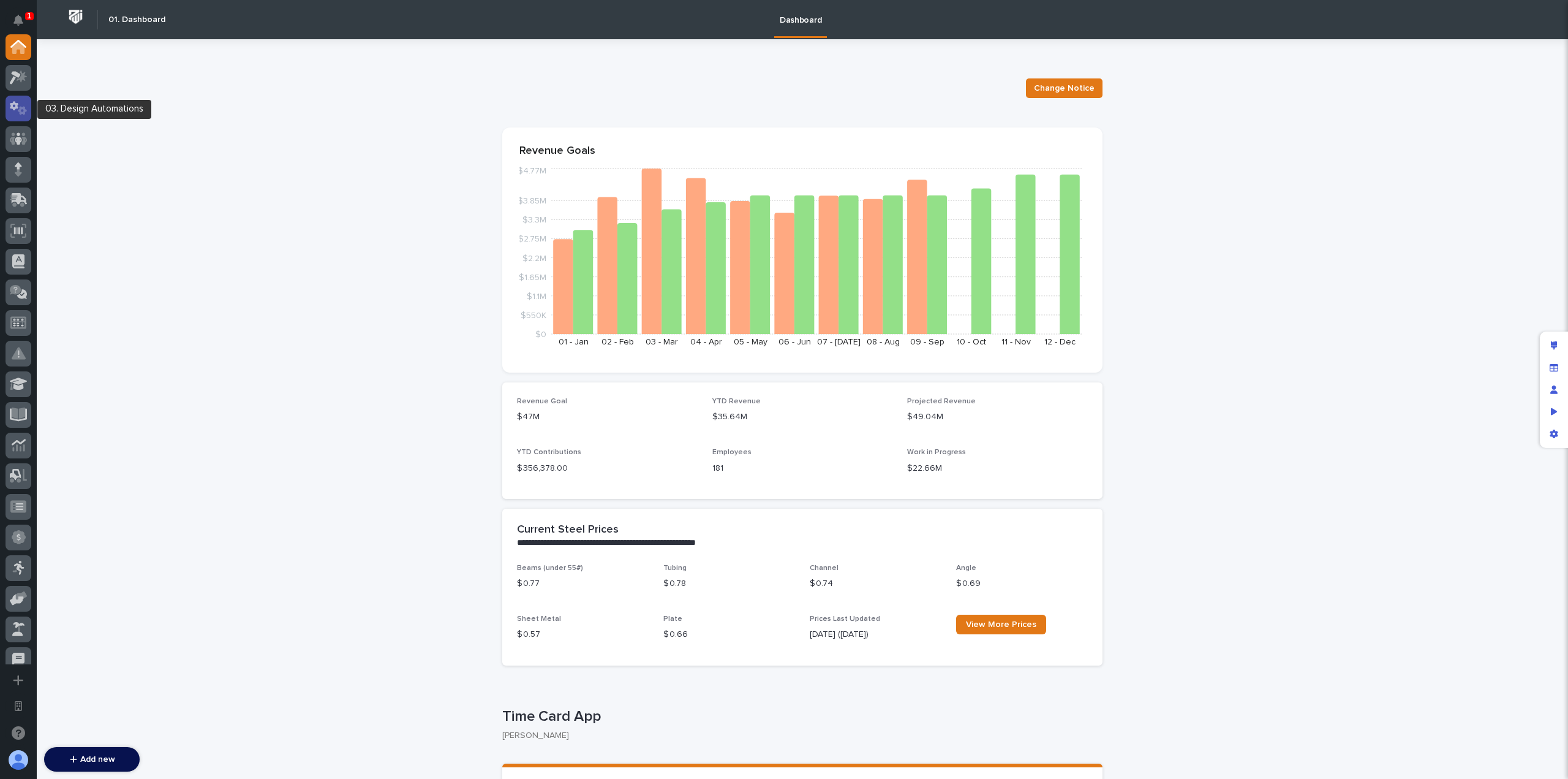
click at [19, 109] on icon at bounding box center [19, 108] width 18 height 14
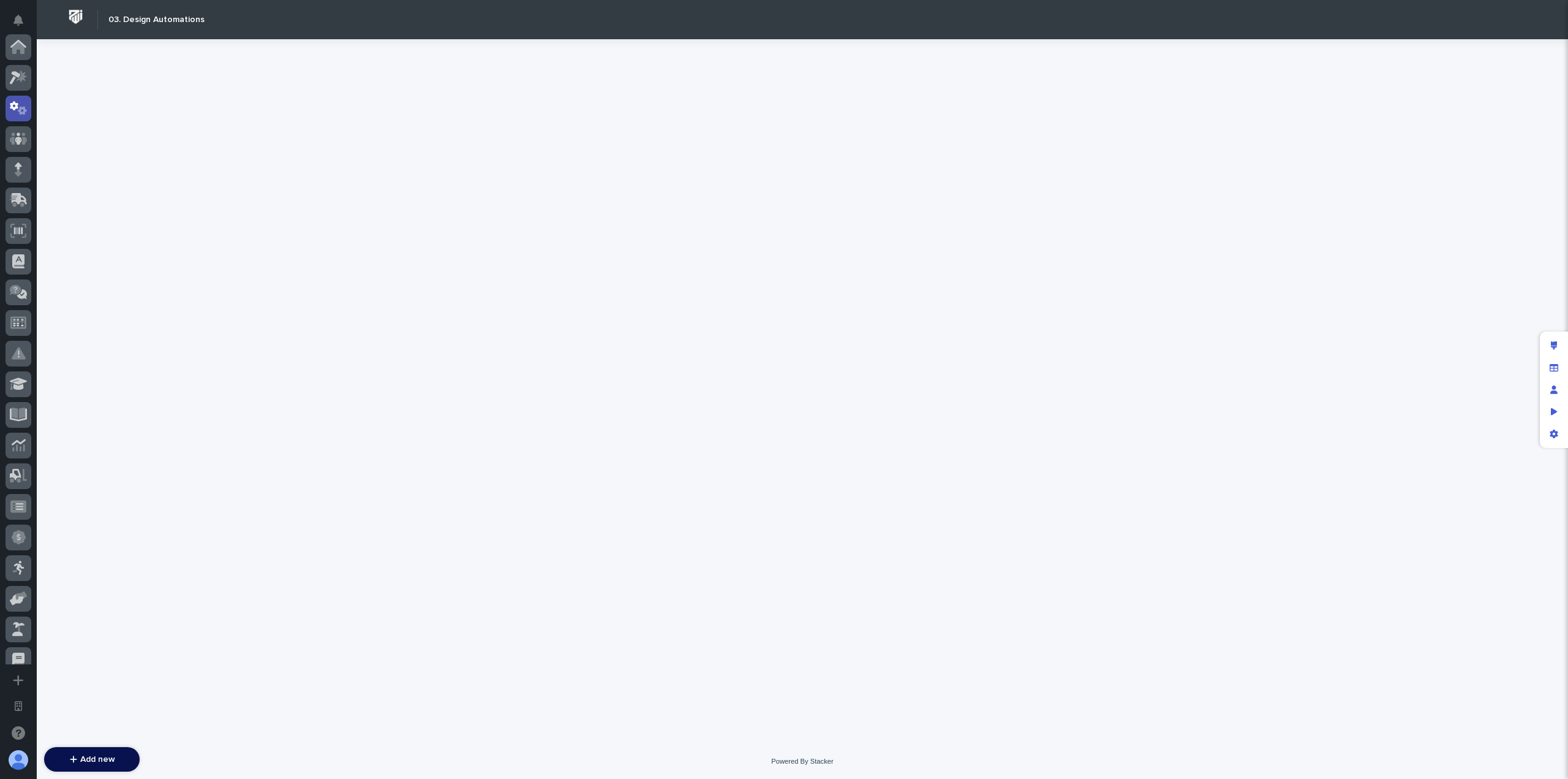
scroll to position [62, 0]
